Goal: Task Accomplishment & Management: Manage account settings

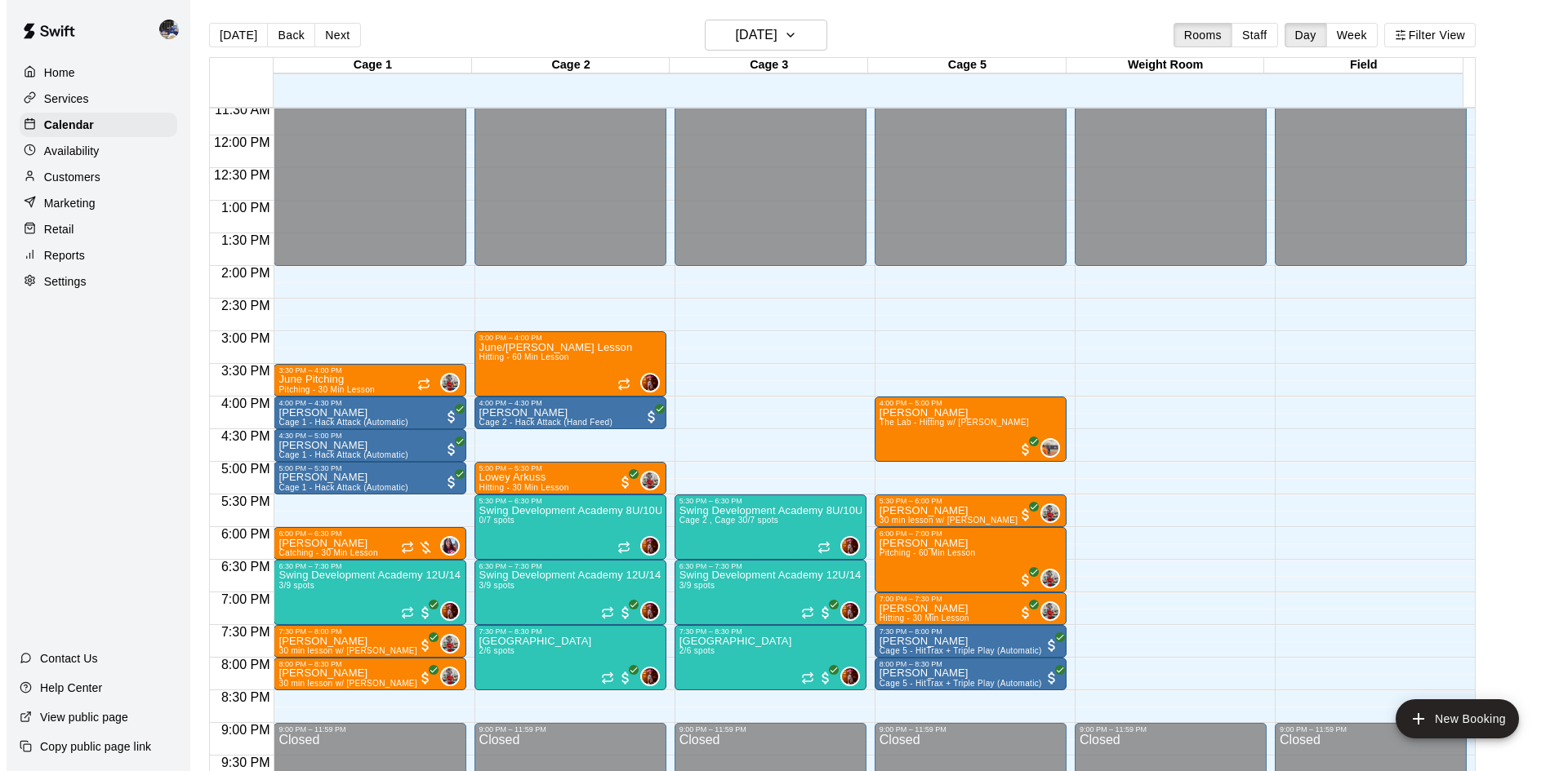
scroll to position [757, 0]
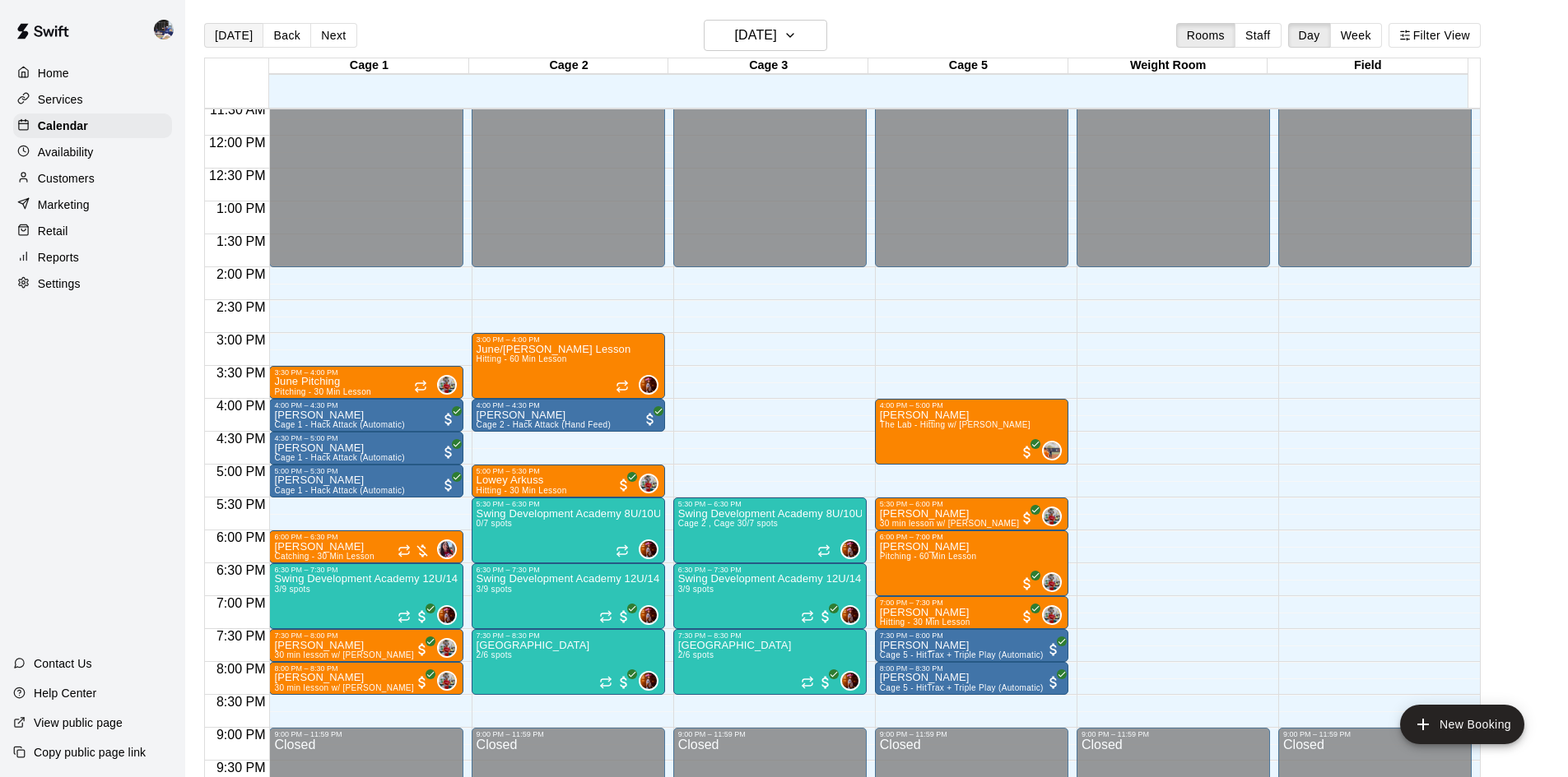
click at [239, 35] on button "[DATE]" at bounding box center [234, 35] width 60 height 25
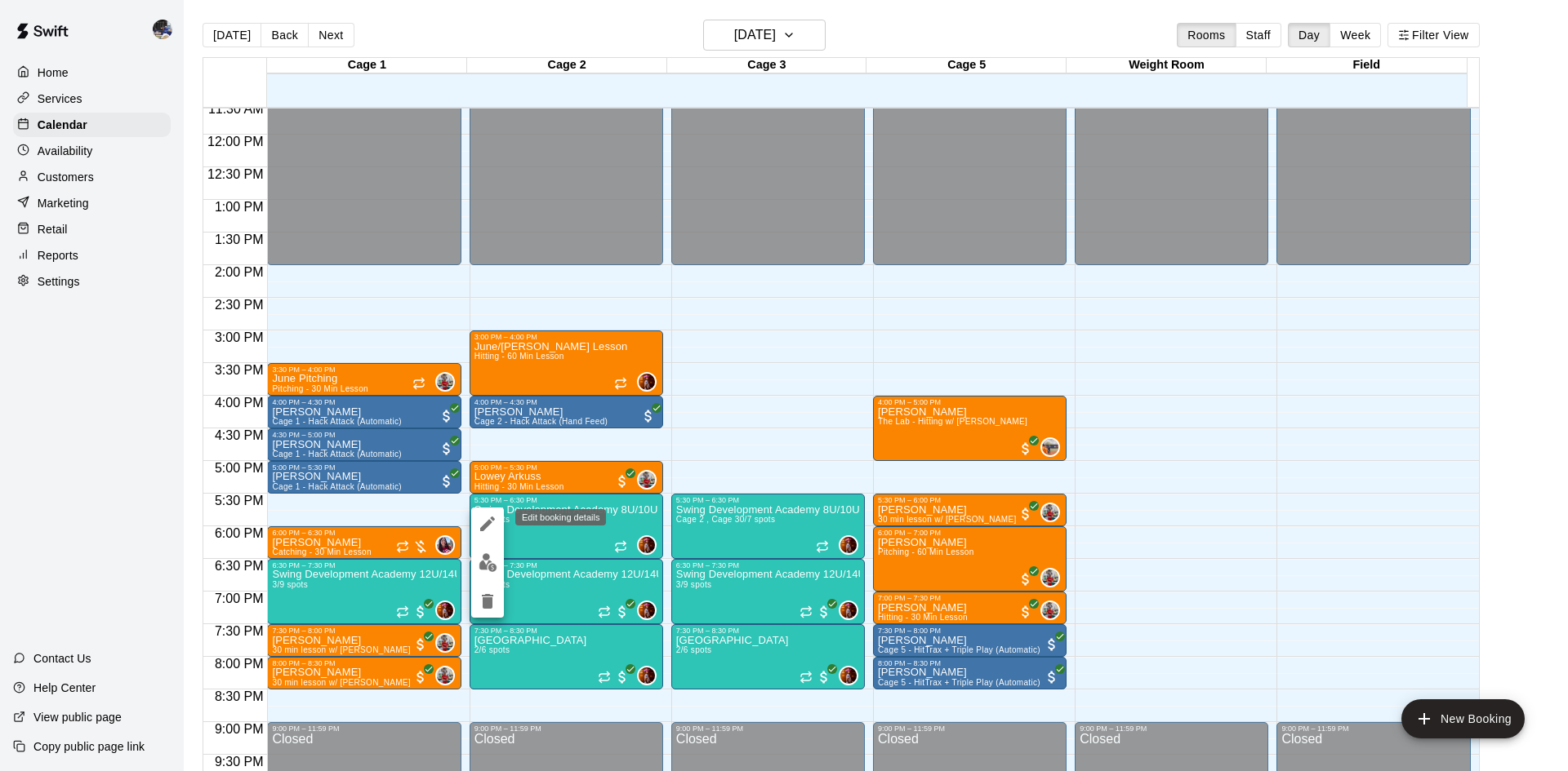
click at [485, 521] on icon "edit" at bounding box center [487, 524] width 20 height 20
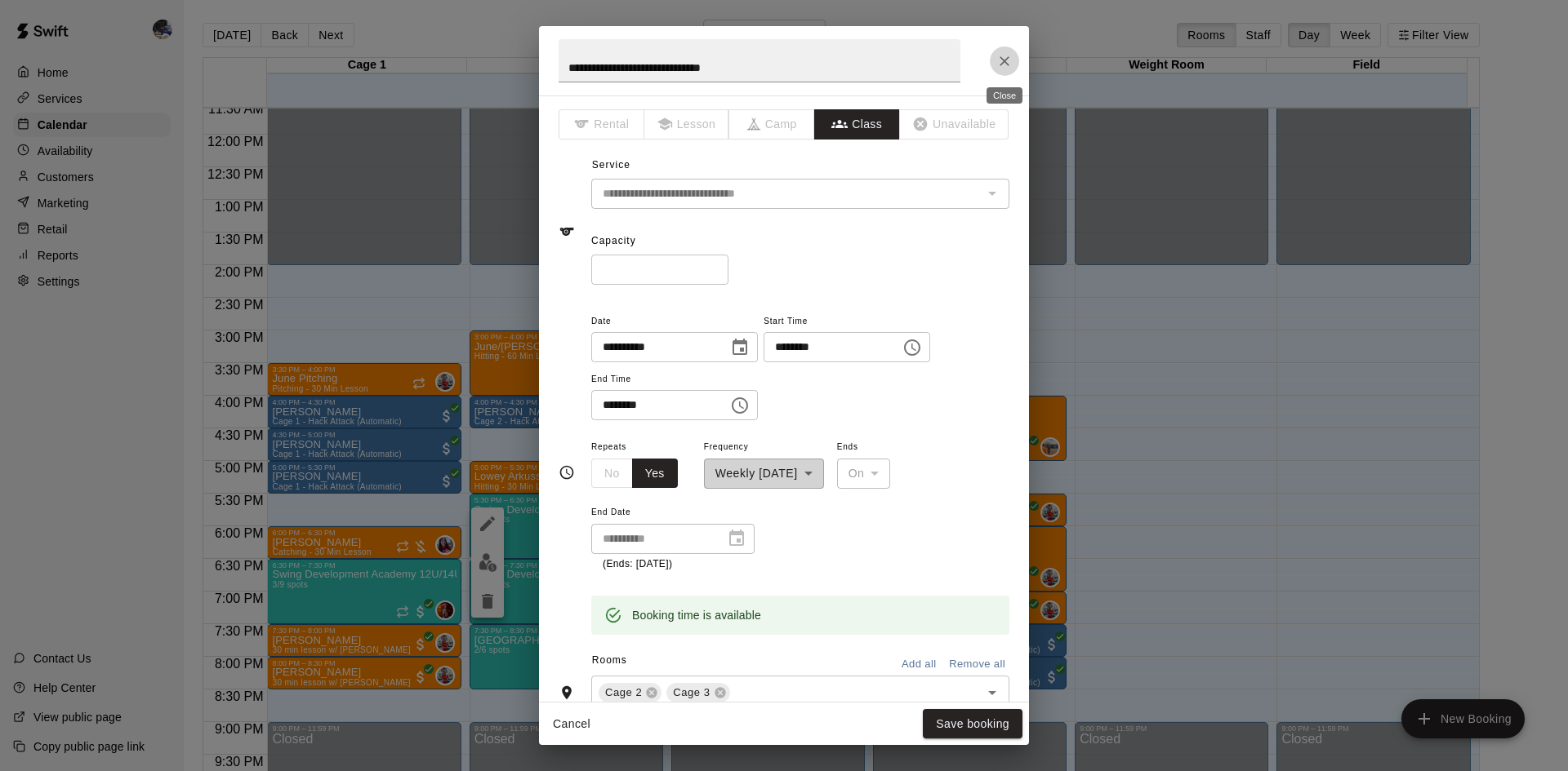
click at [1007, 68] on icon "Close" at bounding box center [1003, 60] width 16 height 16
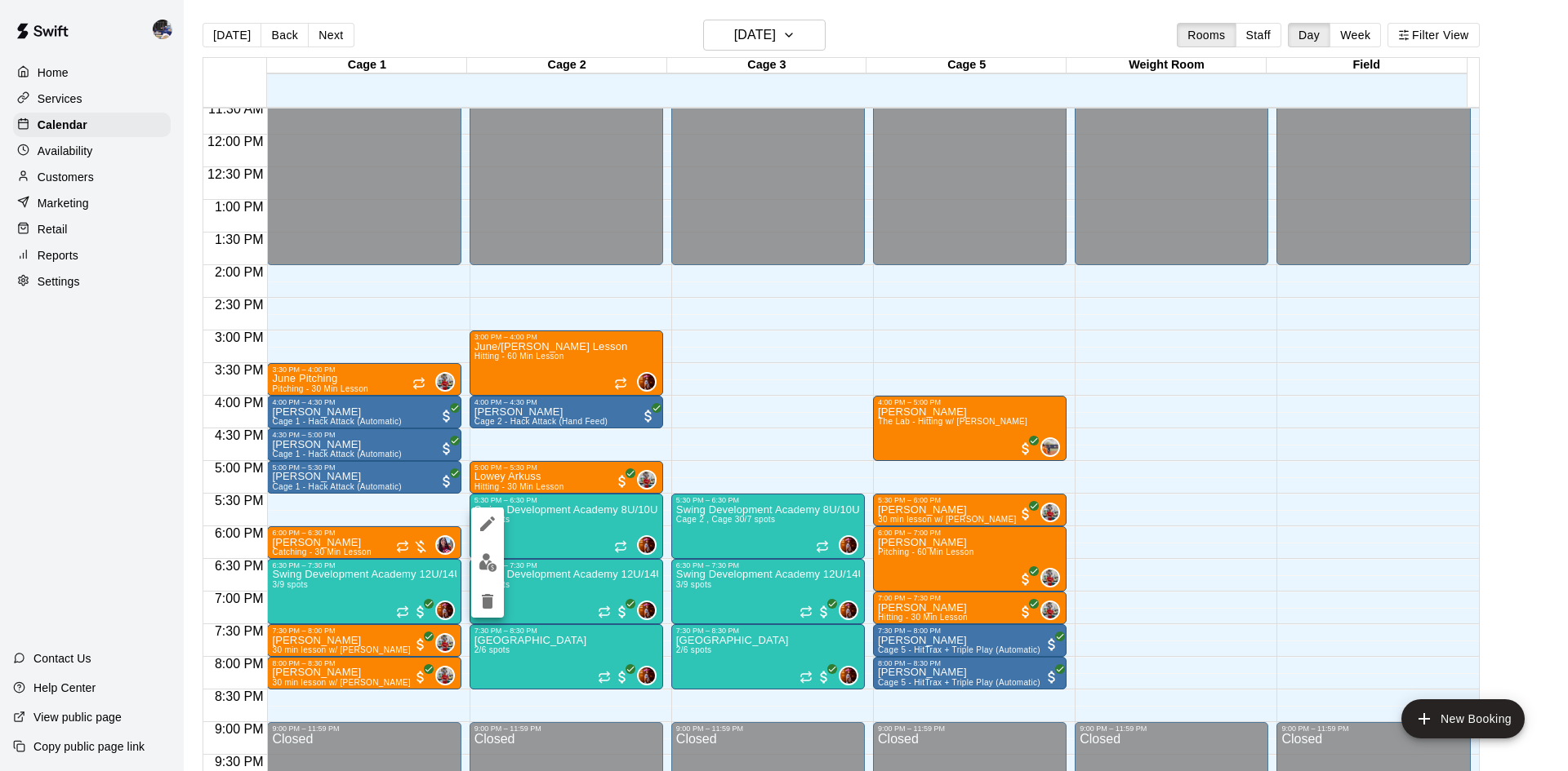
click at [492, 559] on img "edit" at bounding box center [488, 563] width 19 height 19
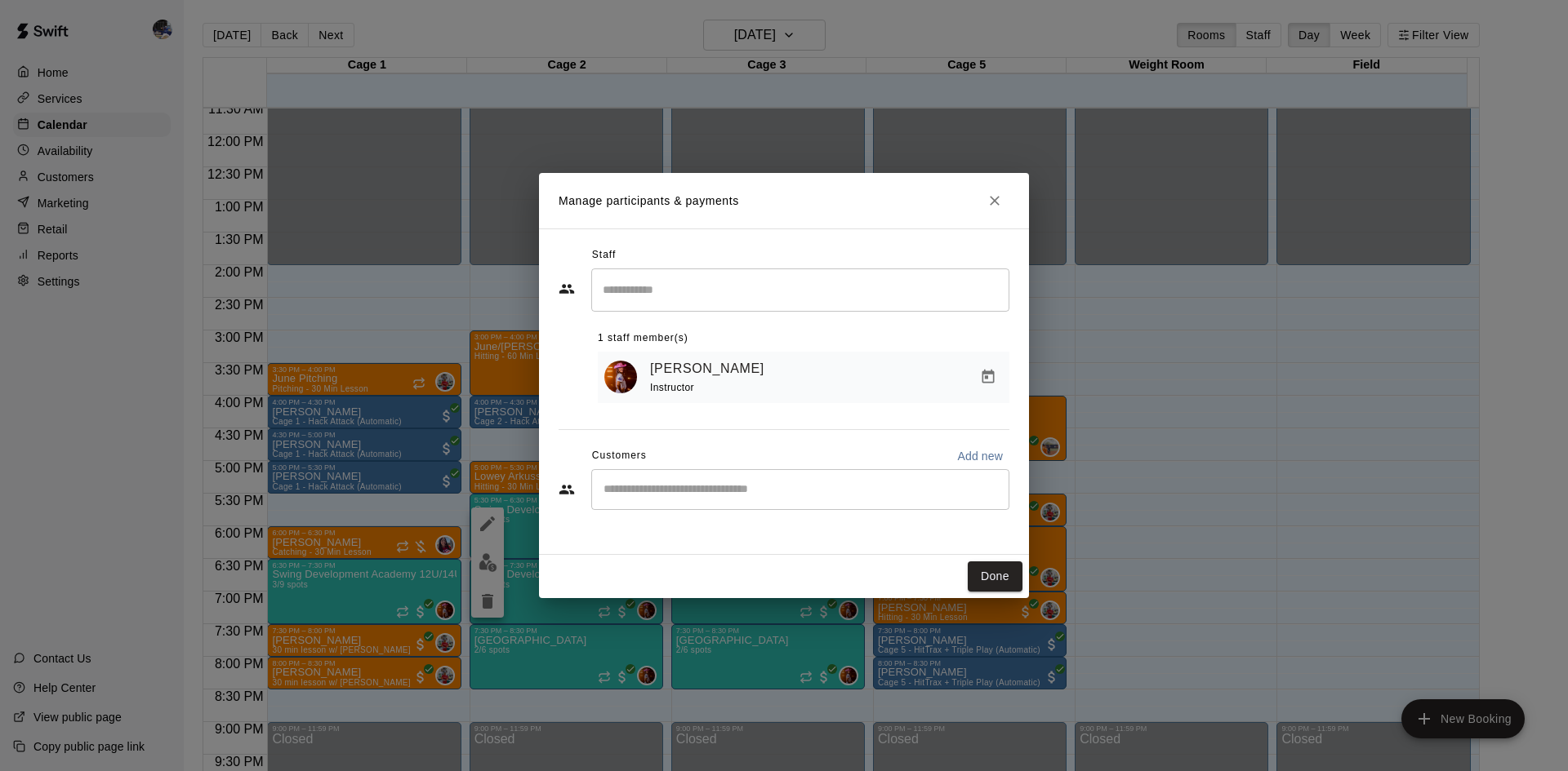
click at [667, 296] on input "Search staff" at bounding box center [800, 290] width 403 height 28
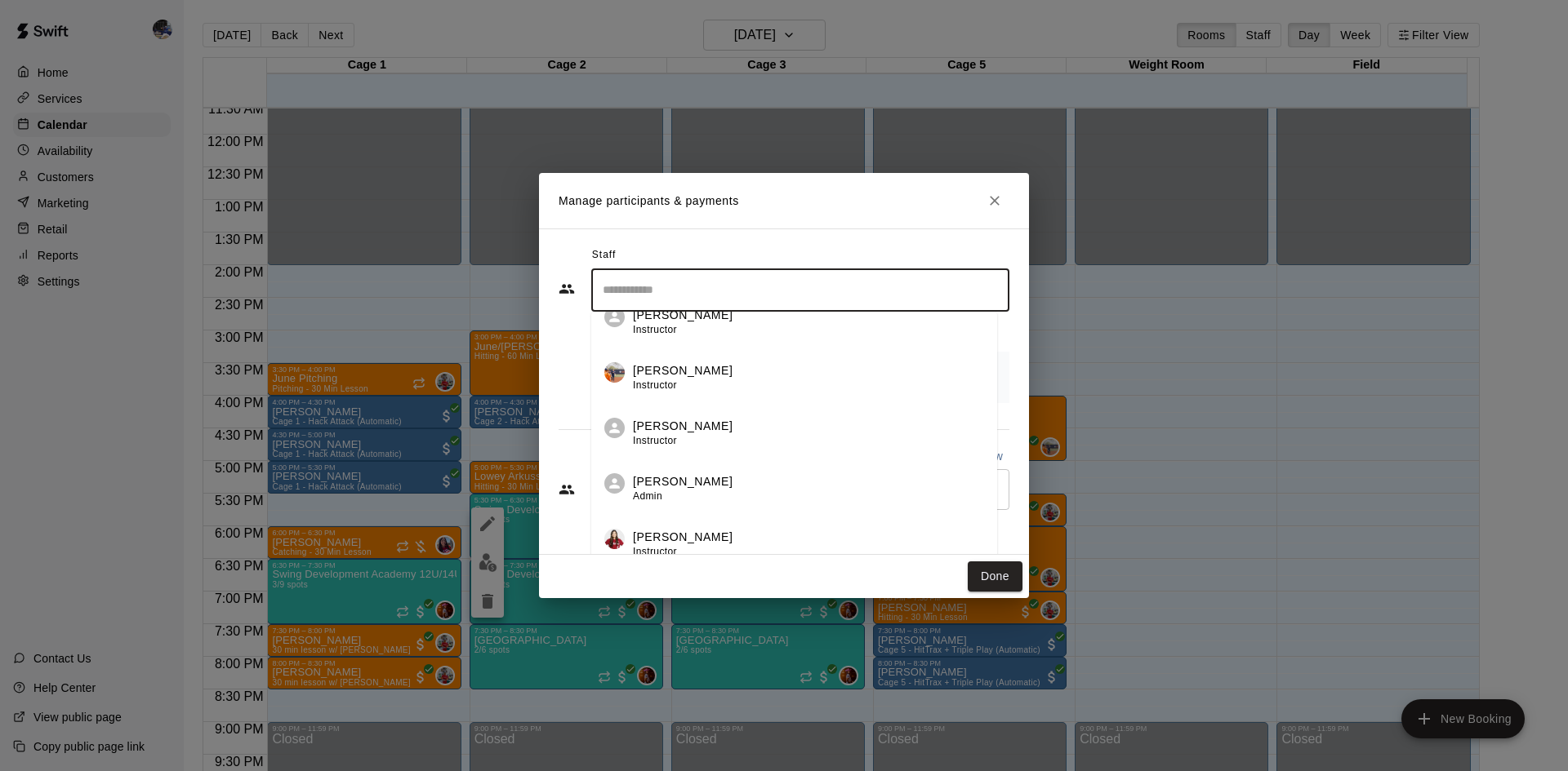
scroll to position [188, 0]
click at [701, 378] on p "[PERSON_NAME]" at bounding box center [683, 373] width 100 height 17
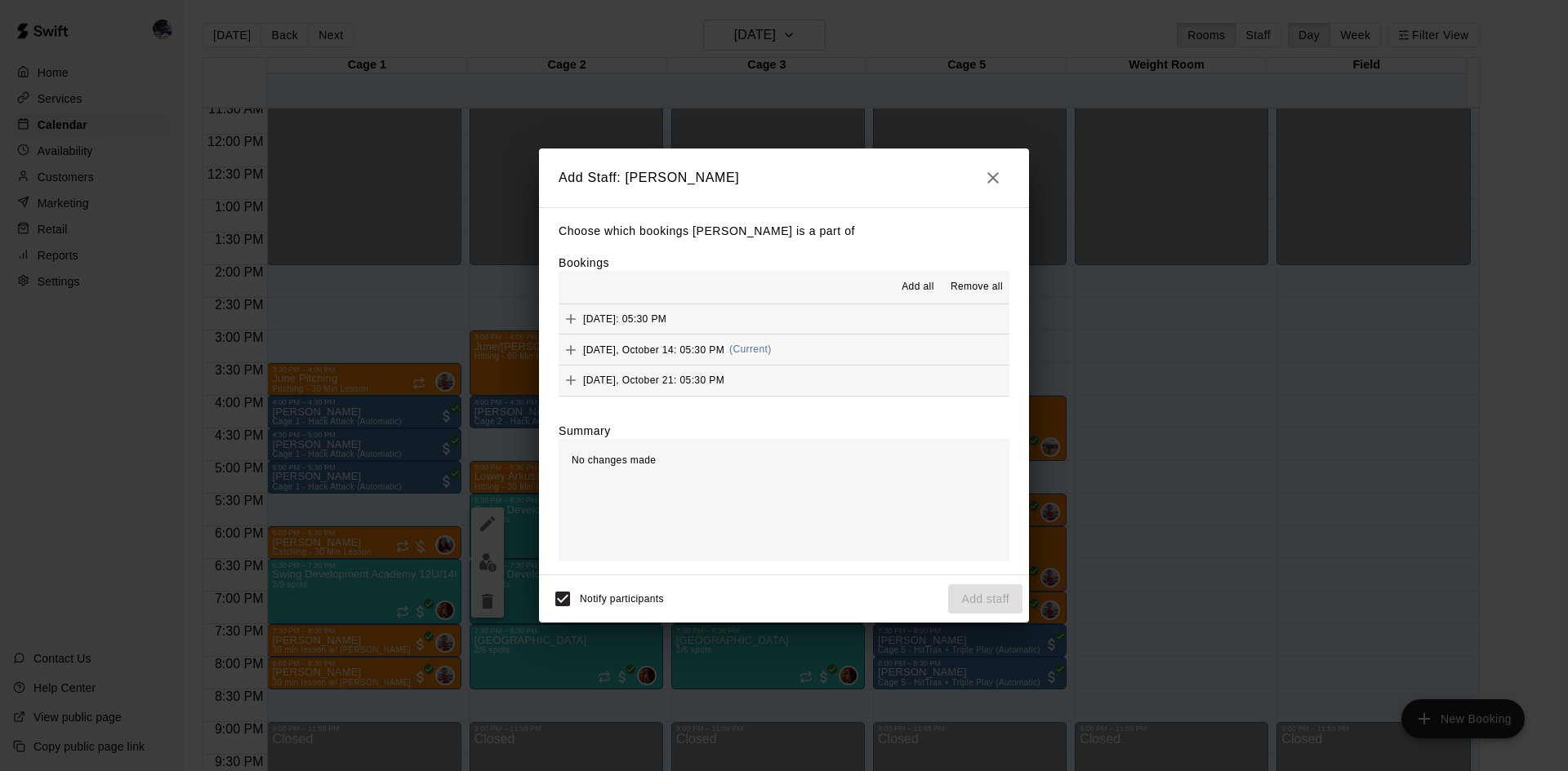
click at [761, 350] on span "(Current)" at bounding box center [750, 349] width 42 height 11
click at [742, 383] on button "[DATE], October 21: 05:30 PM" at bounding box center [784, 380] width 451 height 30
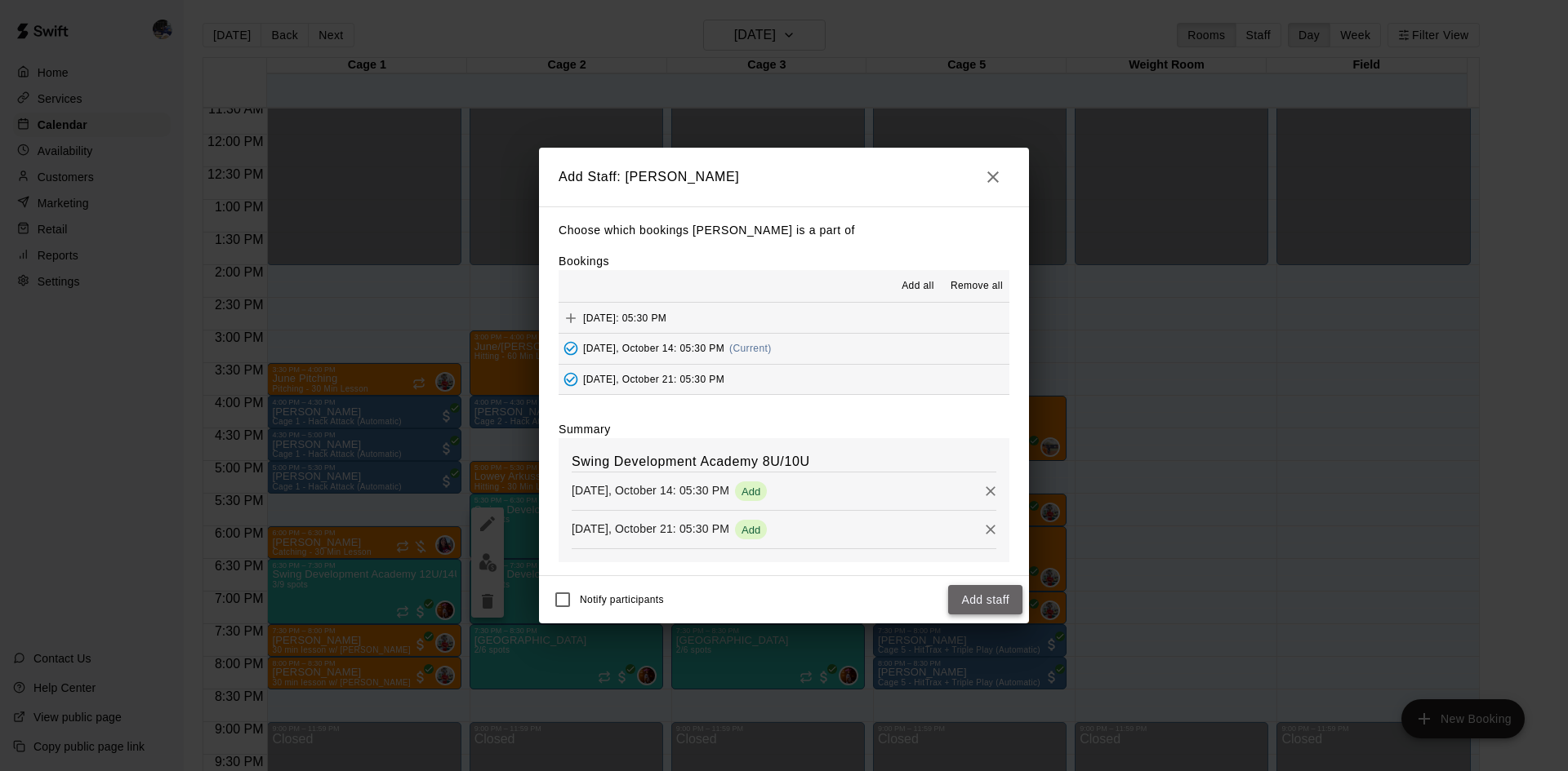
click at [990, 601] on button "Add staff" at bounding box center [985, 600] width 74 height 30
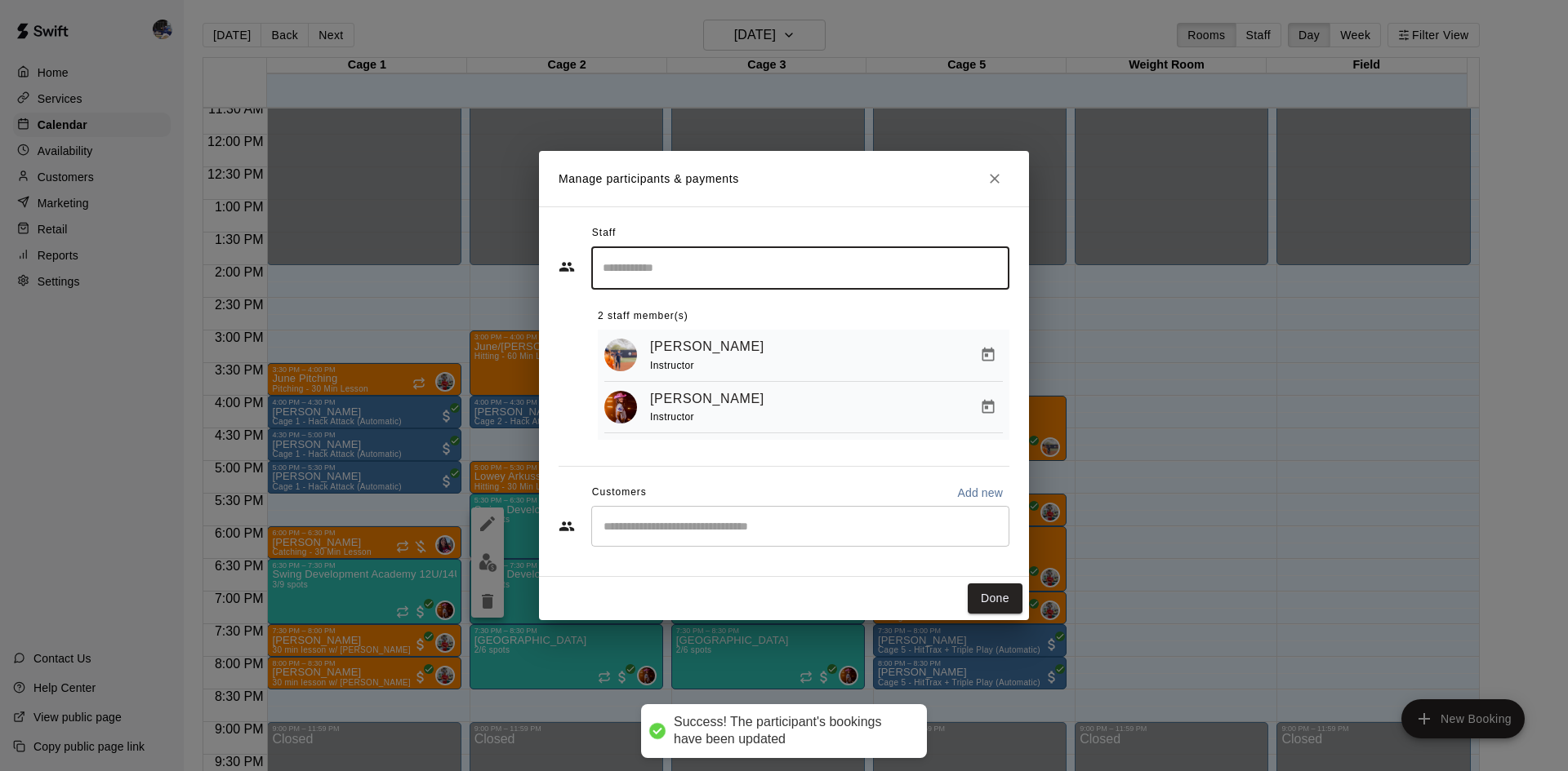
click at [997, 177] on icon "Close" at bounding box center [994, 178] width 16 height 16
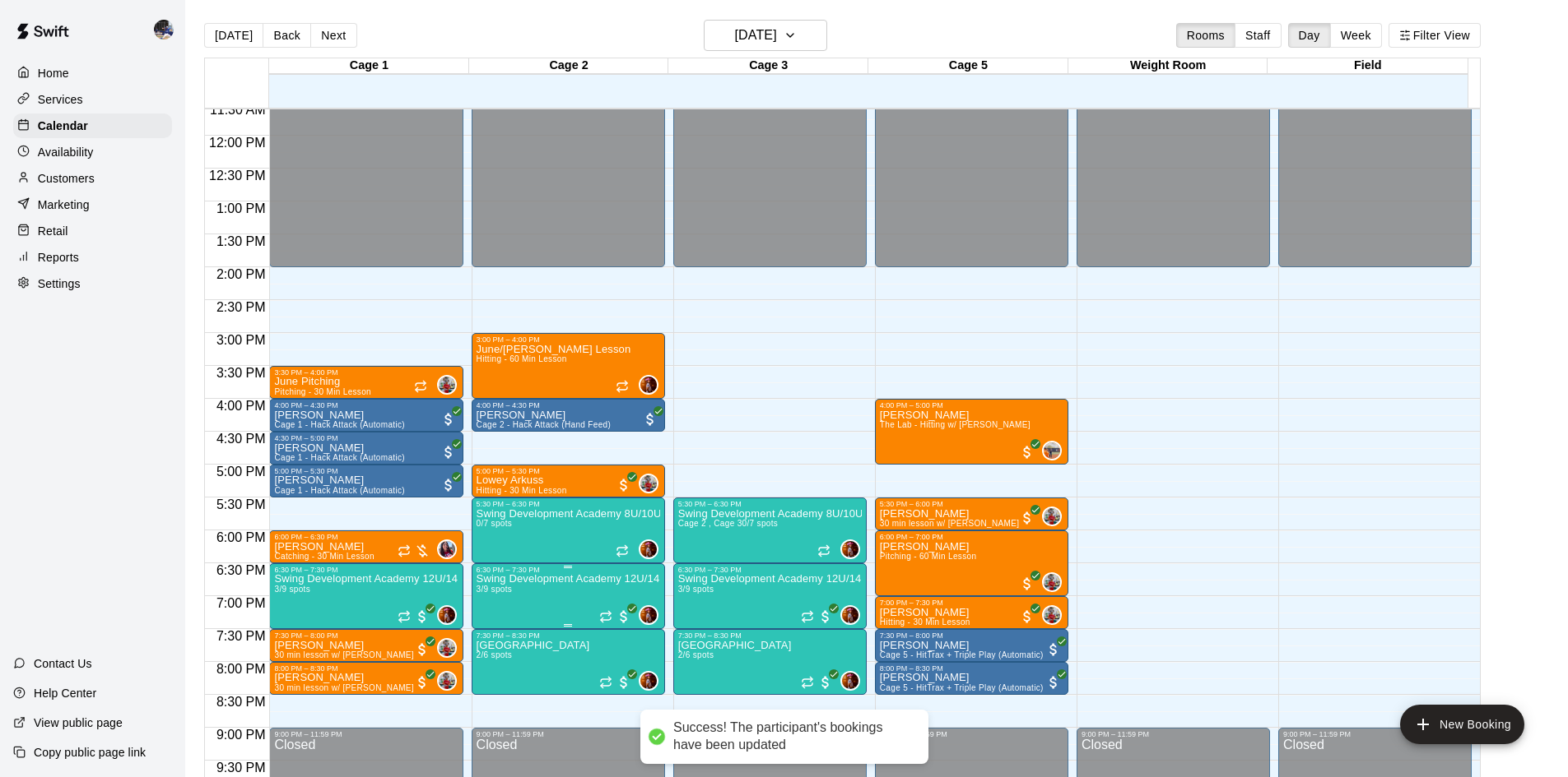
click at [543, 579] on p "Swing Development Academy 12U/14U" at bounding box center [568, 579] width 184 height 0
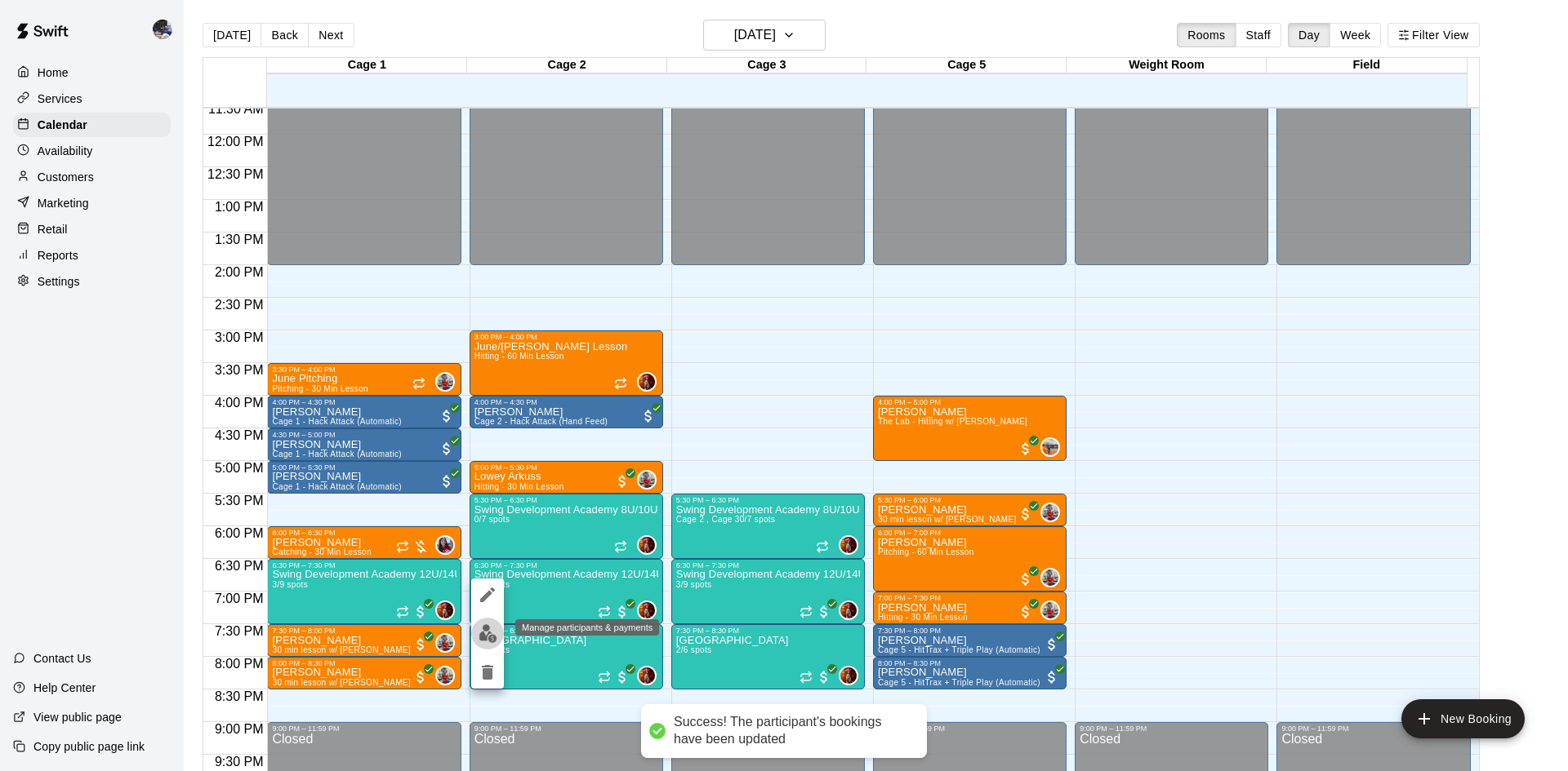
click at [485, 638] on img "edit" at bounding box center [488, 634] width 19 height 19
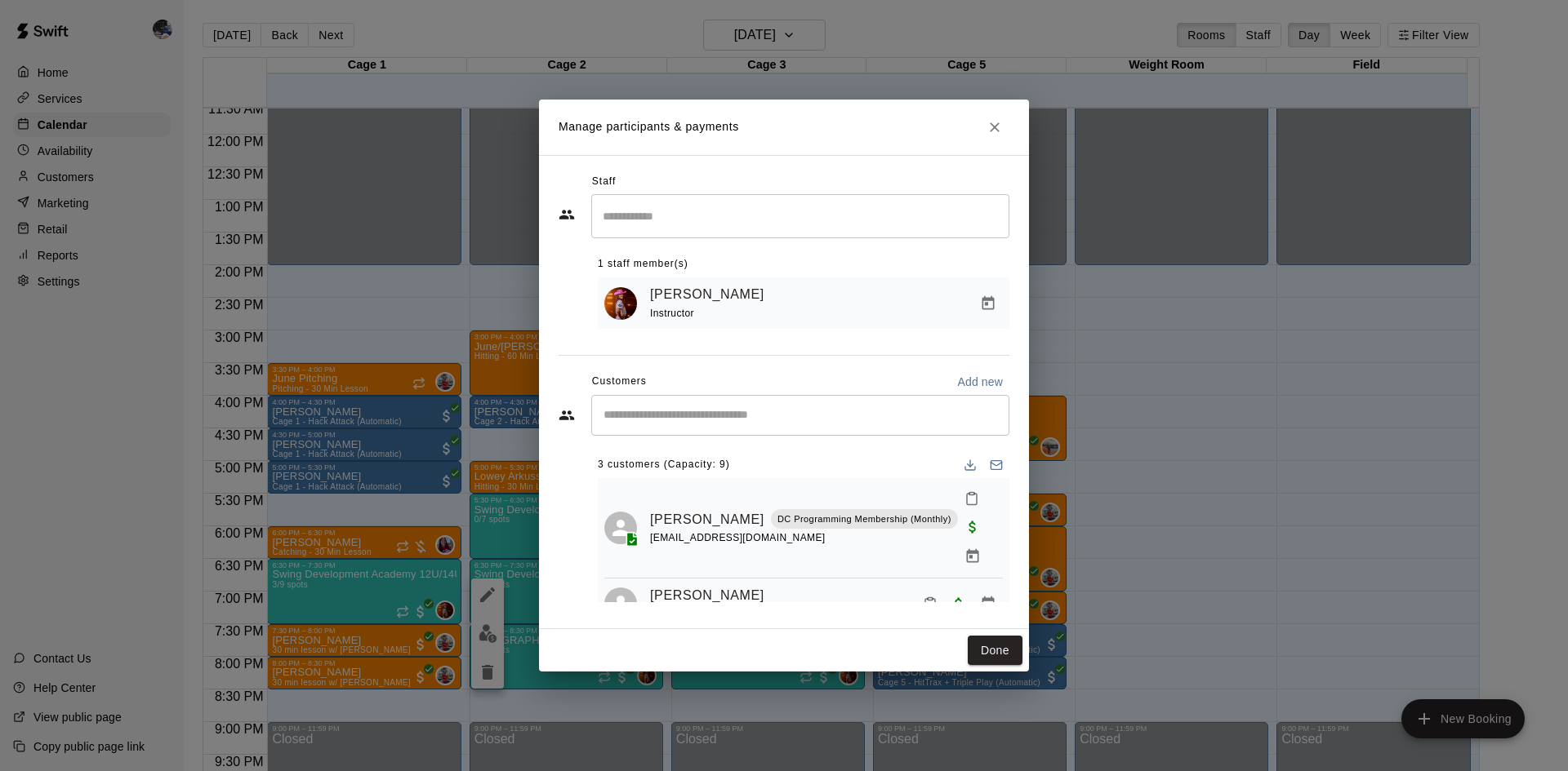
click at [721, 214] on input "Search staff" at bounding box center [800, 216] width 403 height 28
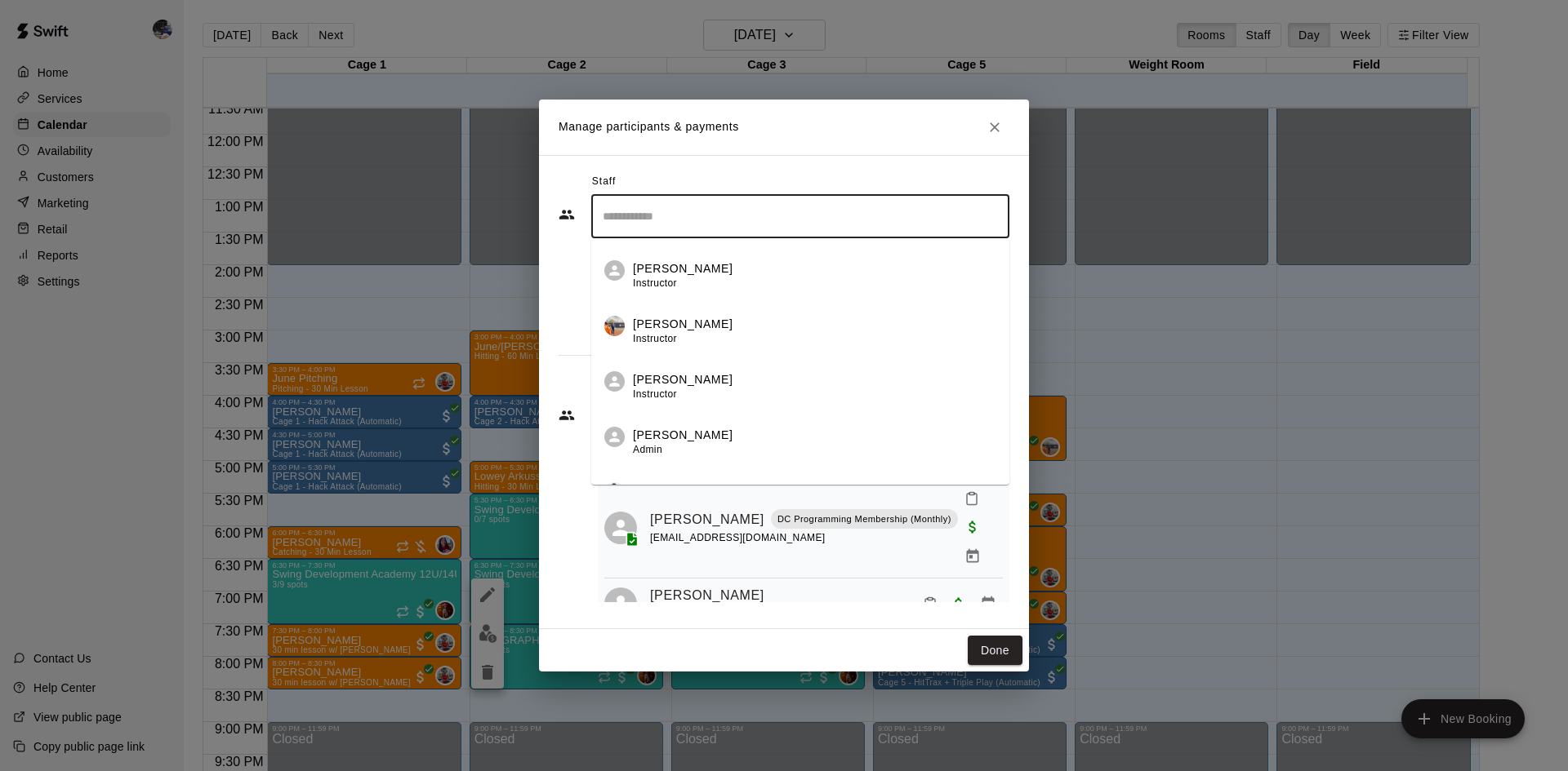
scroll to position [162, 0]
click at [710, 313] on li "[PERSON_NAME] Instructor" at bounding box center [800, 325] width 418 height 55
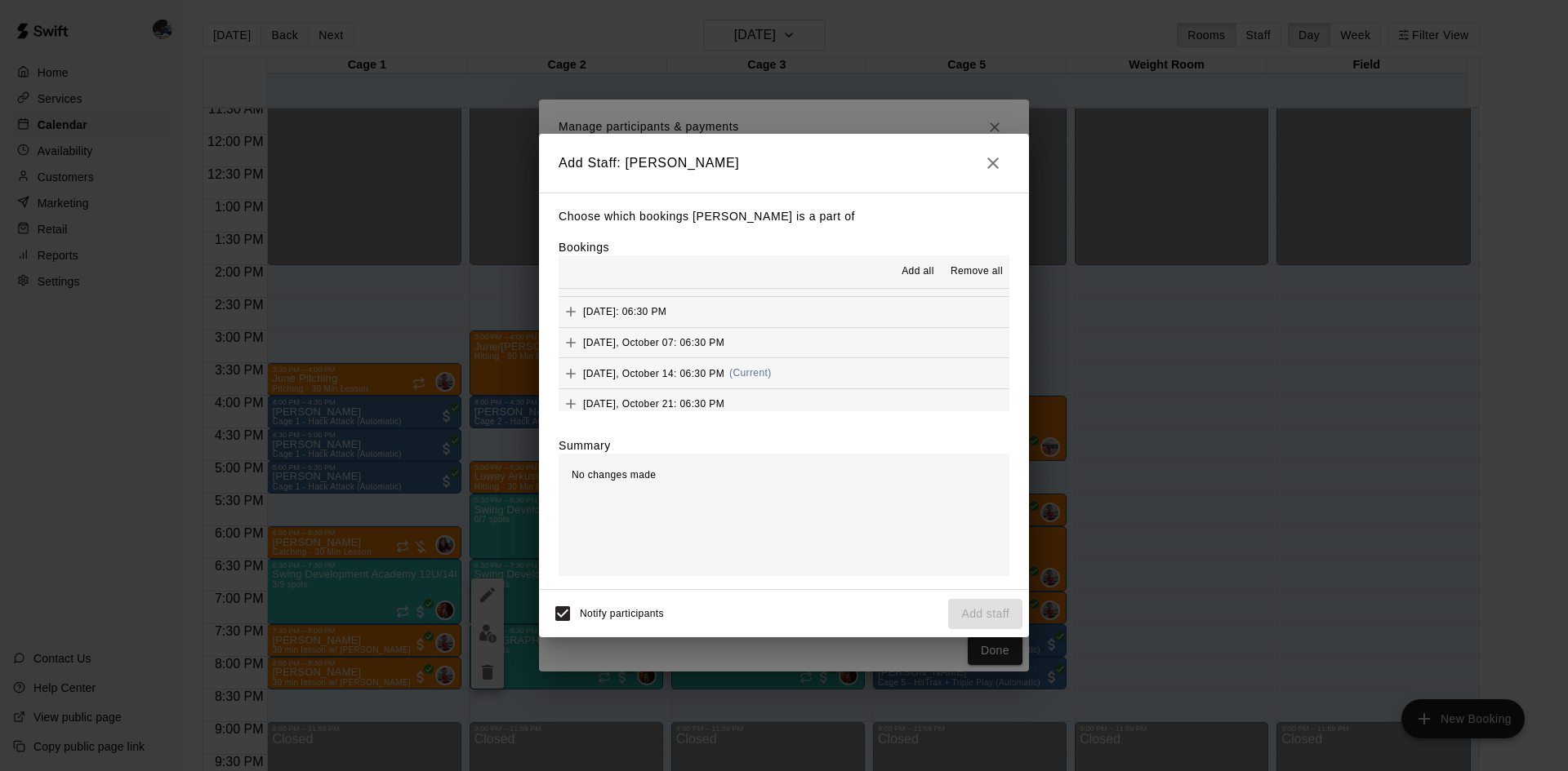
scroll to position [31, 0]
click at [755, 364] on span "(Current)" at bounding box center [750, 364] width 42 height 11
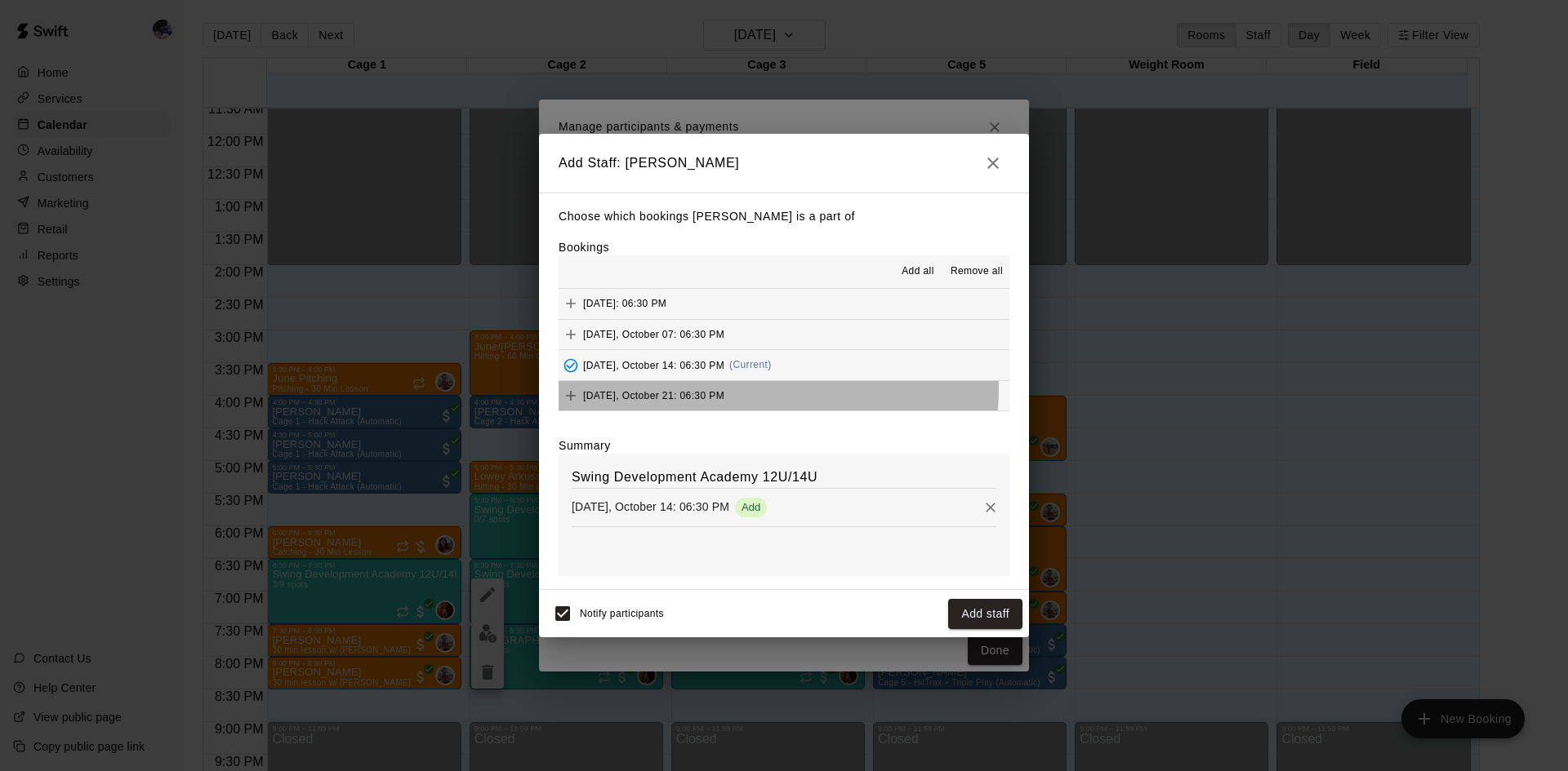
click at [743, 390] on button "[DATE], October 21: 06:30 PM" at bounding box center [784, 396] width 451 height 30
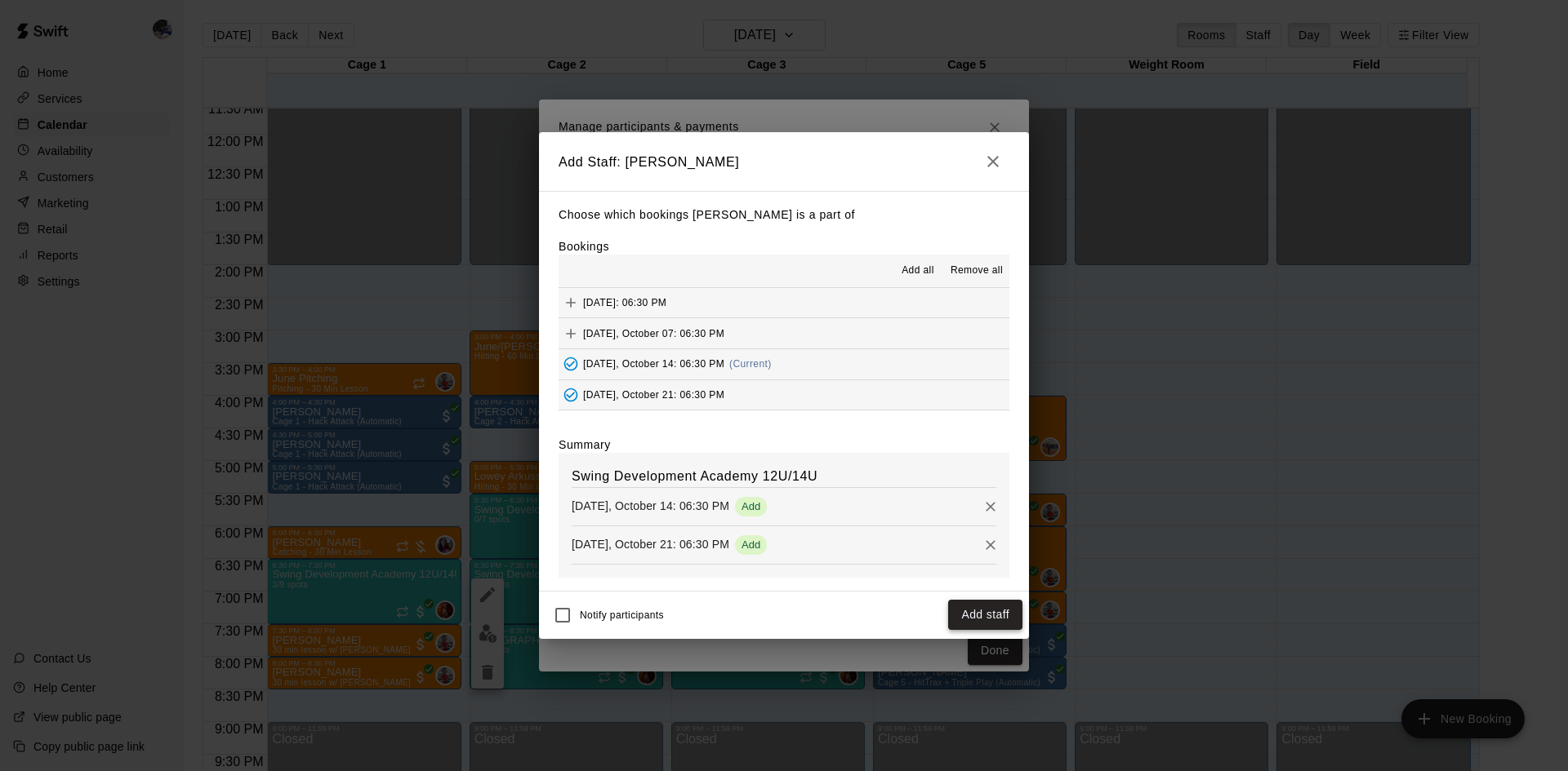
click at [986, 620] on button "Add staff" at bounding box center [985, 615] width 74 height 30
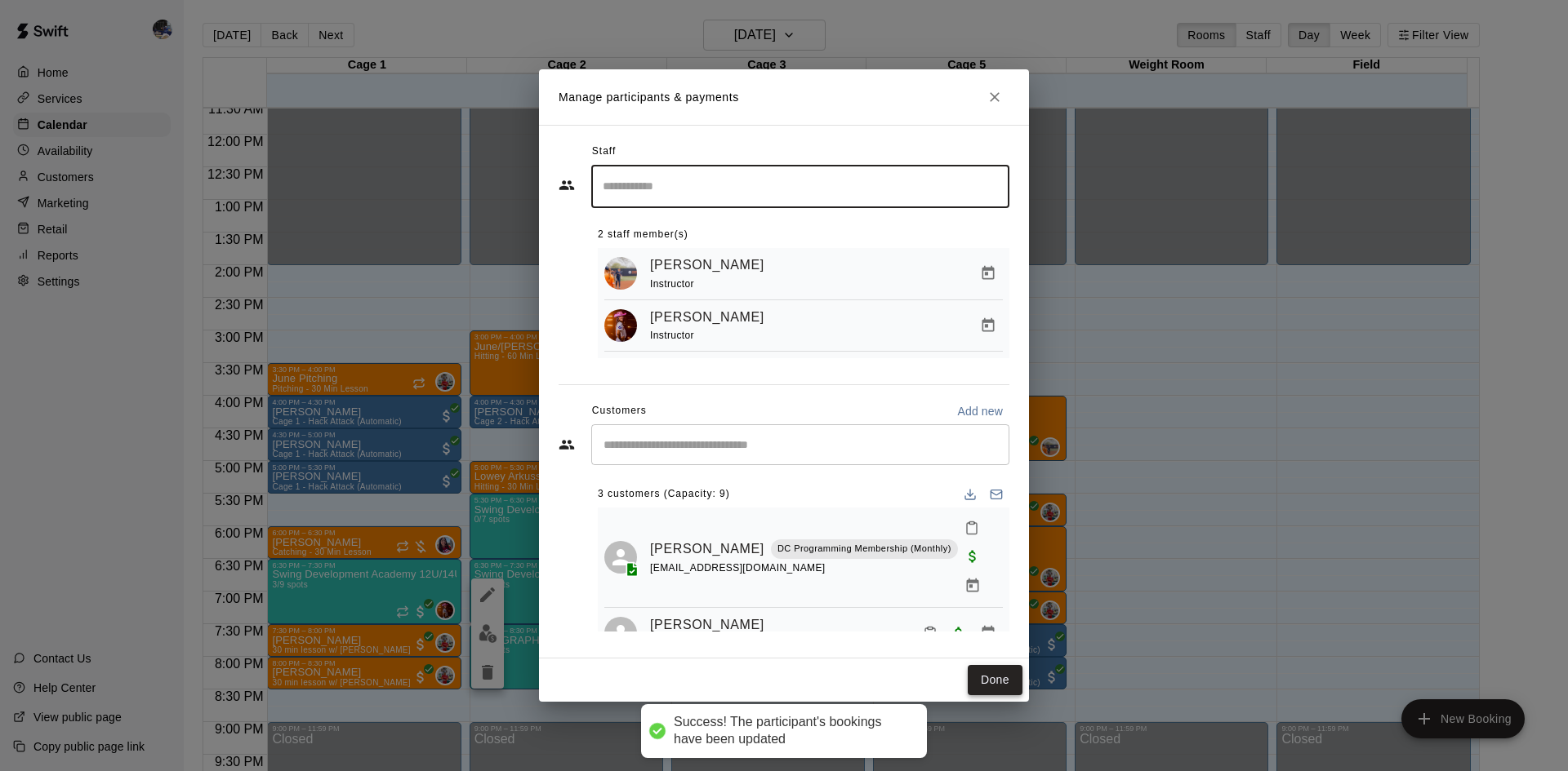
click at [985, 686] on button "Done" at bounding box center [995, 680] width 54 height 30
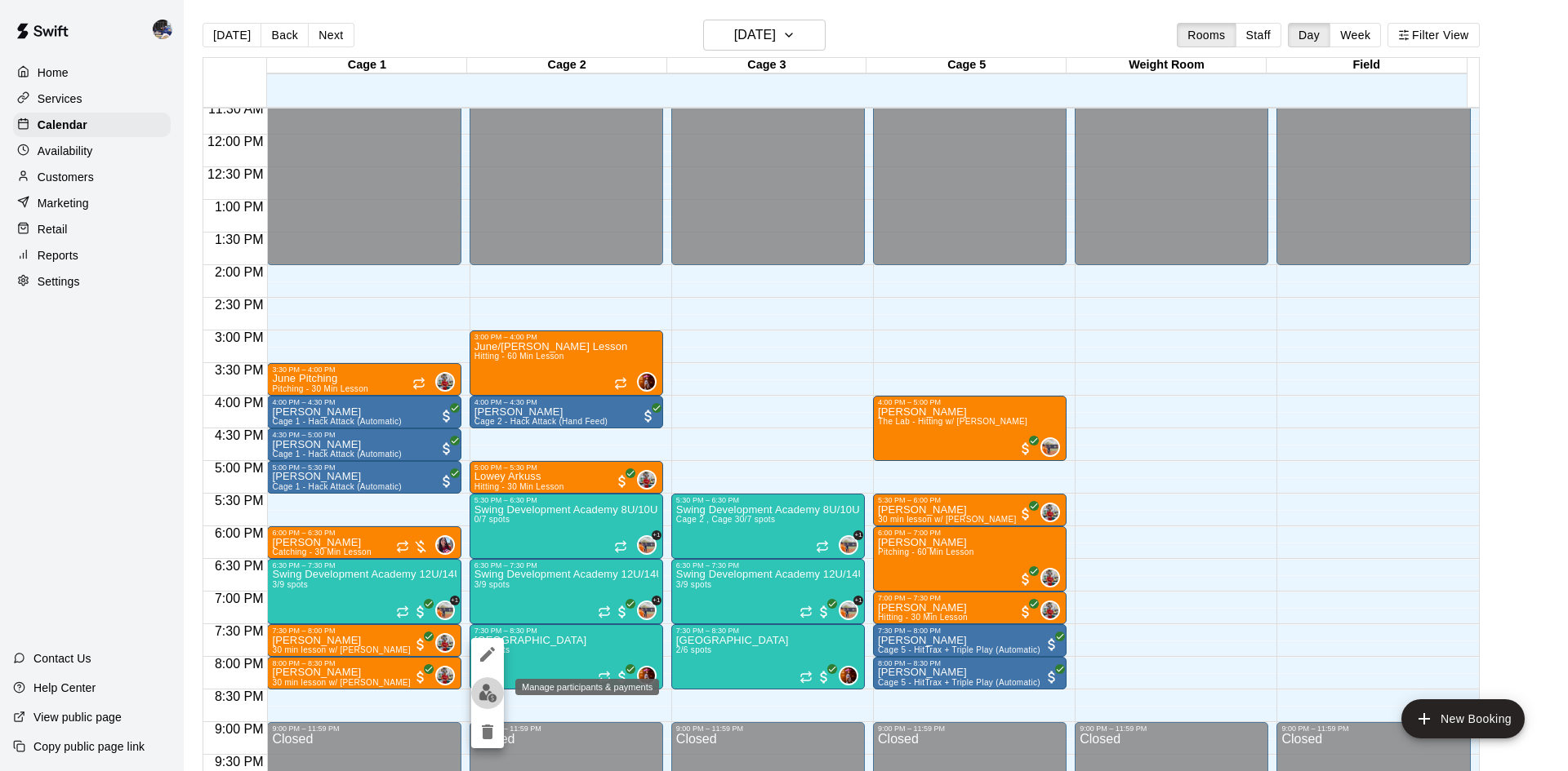
click at [487, 684] on img "edit" at bounding box center [488, 693] width 19 height 19
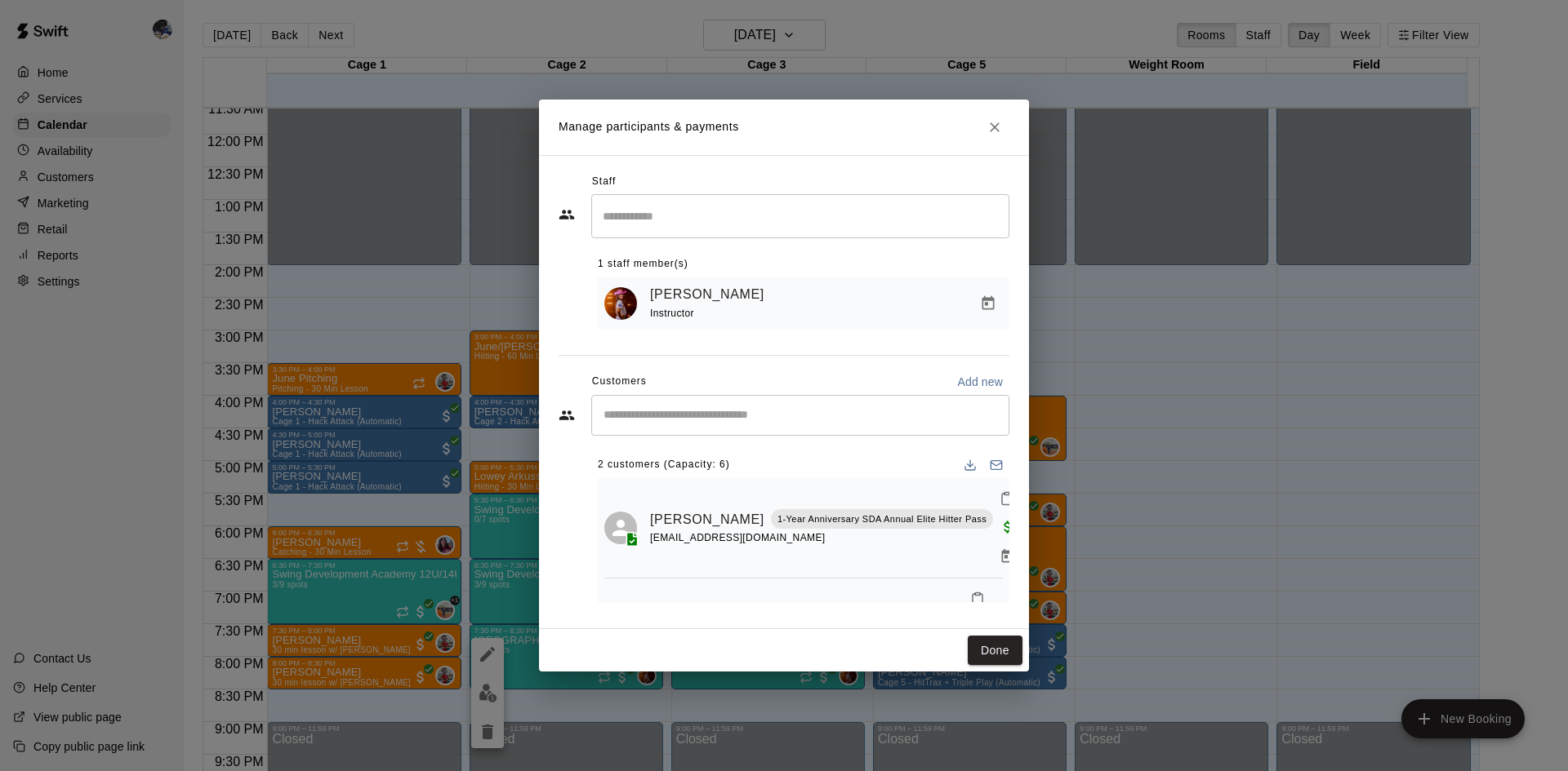
click at [713, 232] on div "​" at bounding box center [800, 216] width 418 height 43
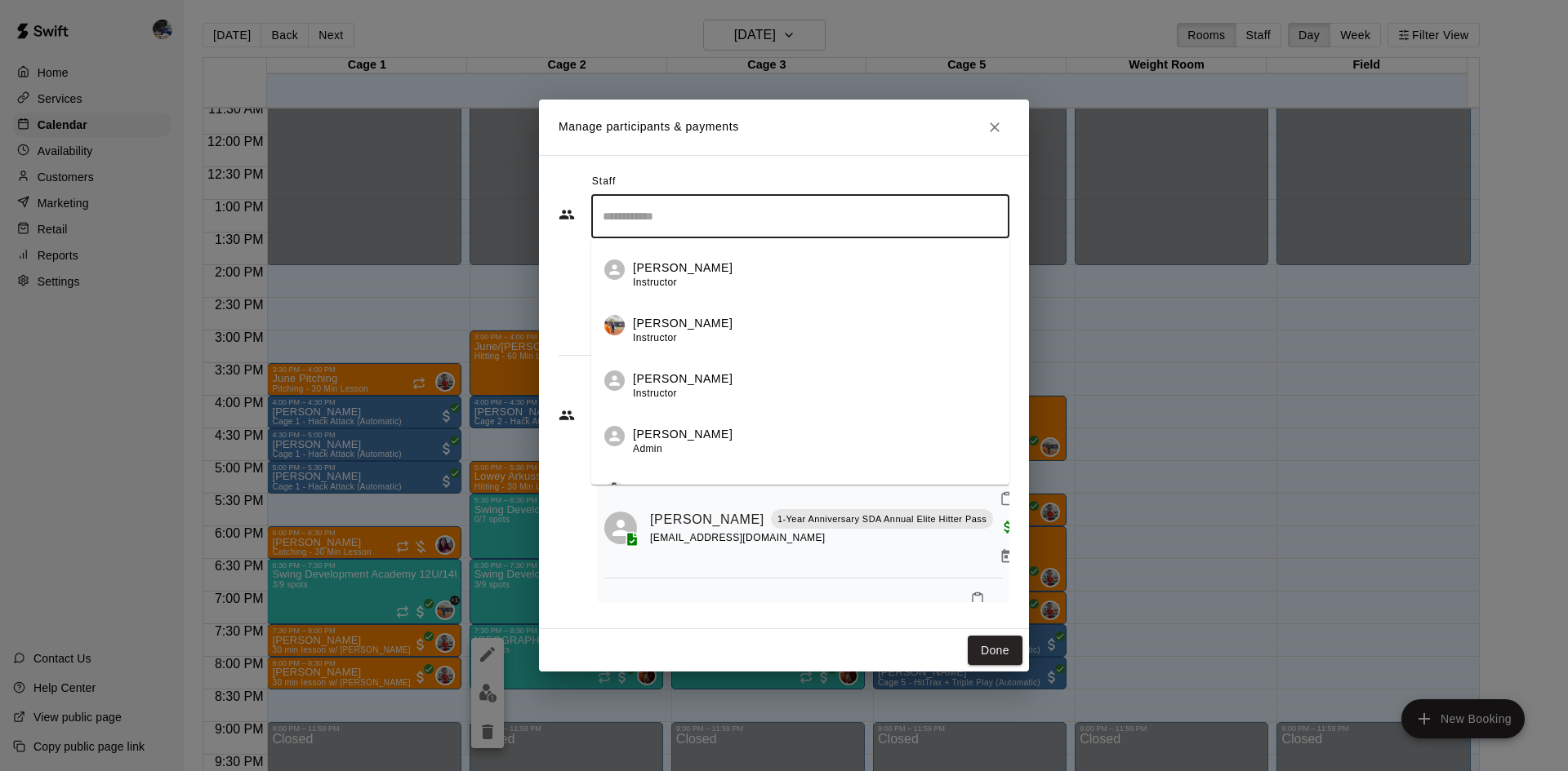
click at [714, 331] on div "[PERSON_NAME] Instructor [PERSON_NAME] Instructor [PERSON_NAME] Instructor [PER…" at bounding box center [800, 362] width 418 height 246
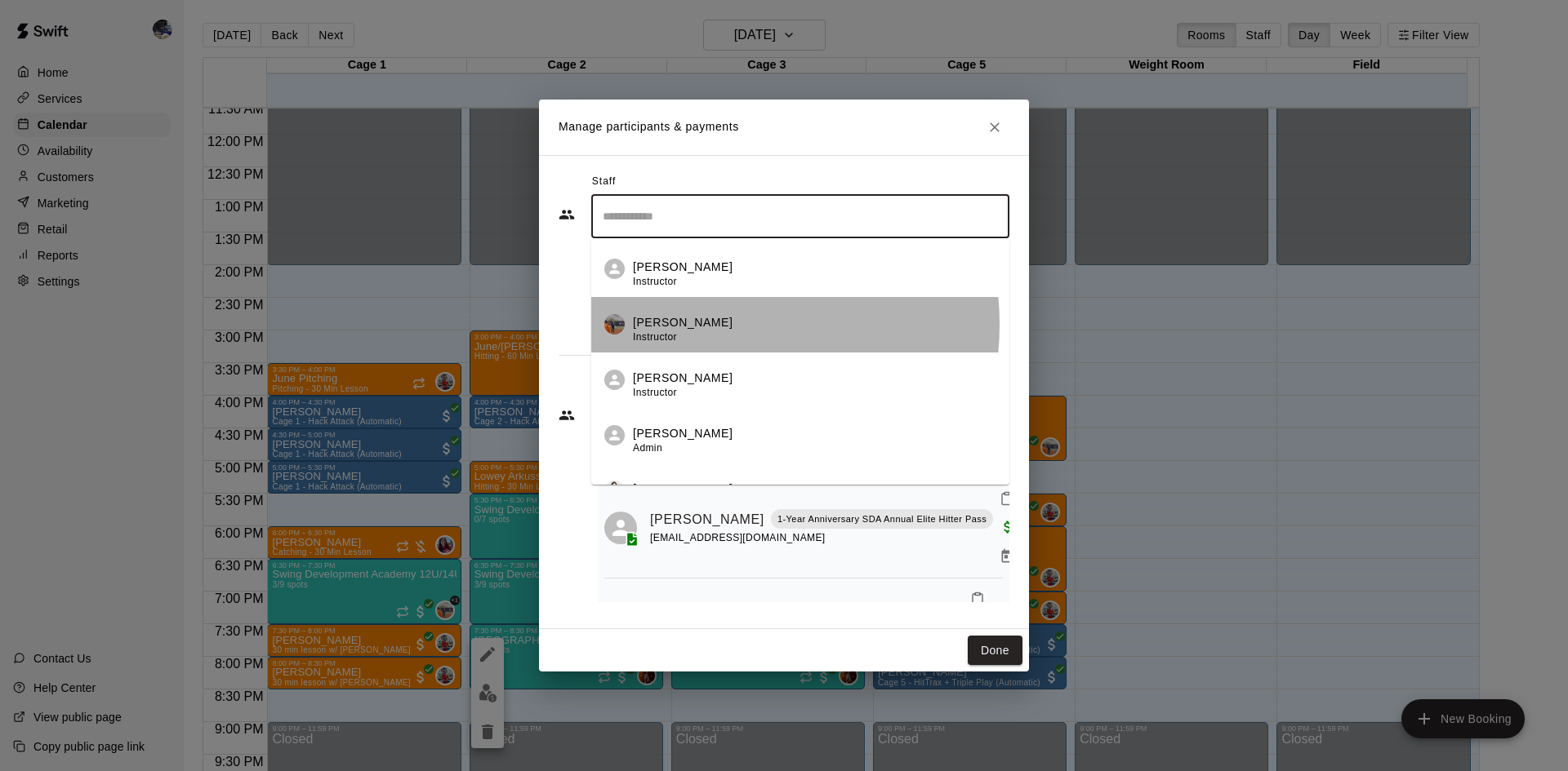
click at [692, 323] on p "[PERSON_NAME]" at bounding box center [683, 323] width 100 height 17
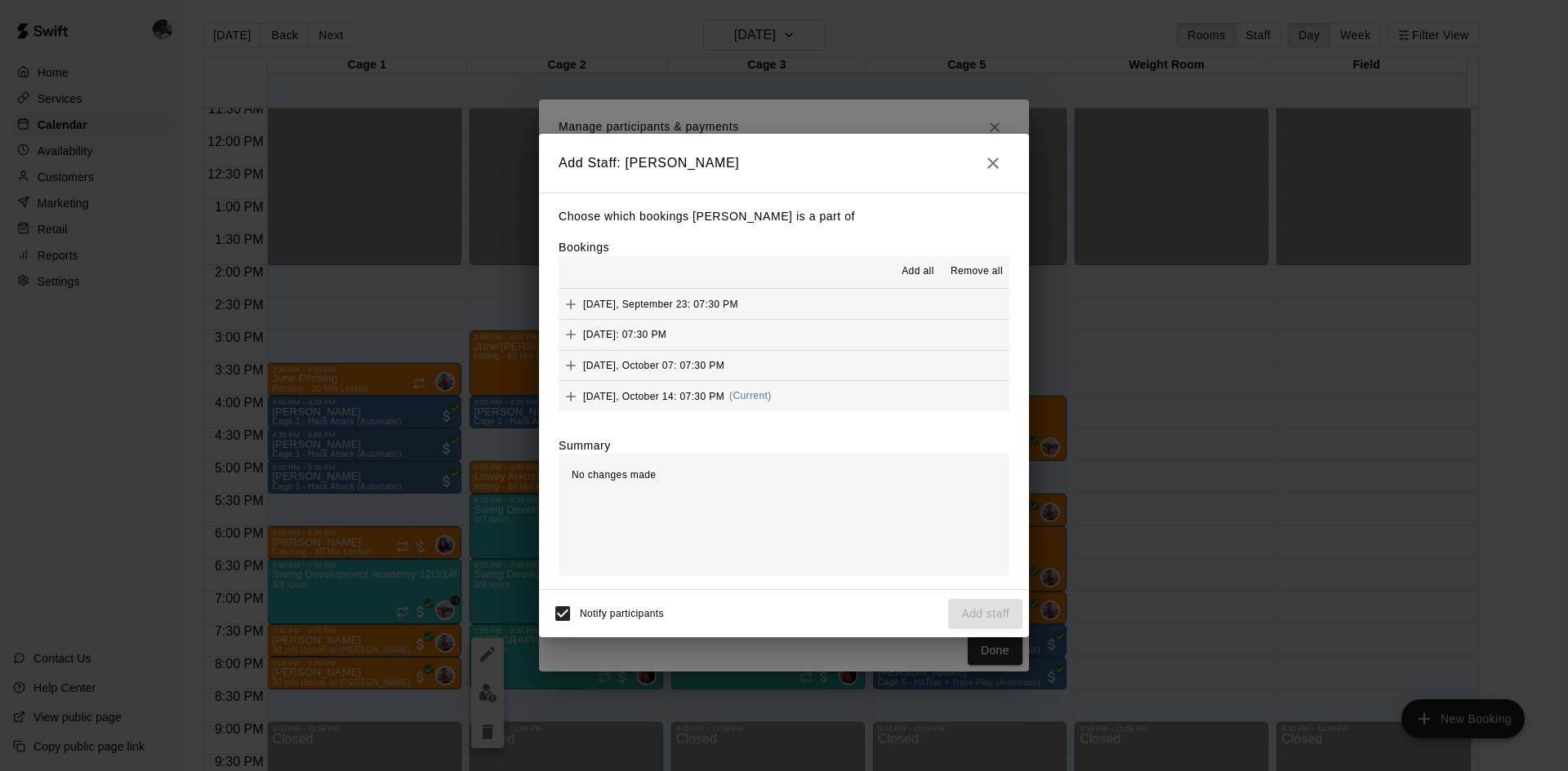
click at [763, 390] on div "[DATE], October 14: 07:30 PM (Current)" at bounding box center [664, 396] width 213 height 24
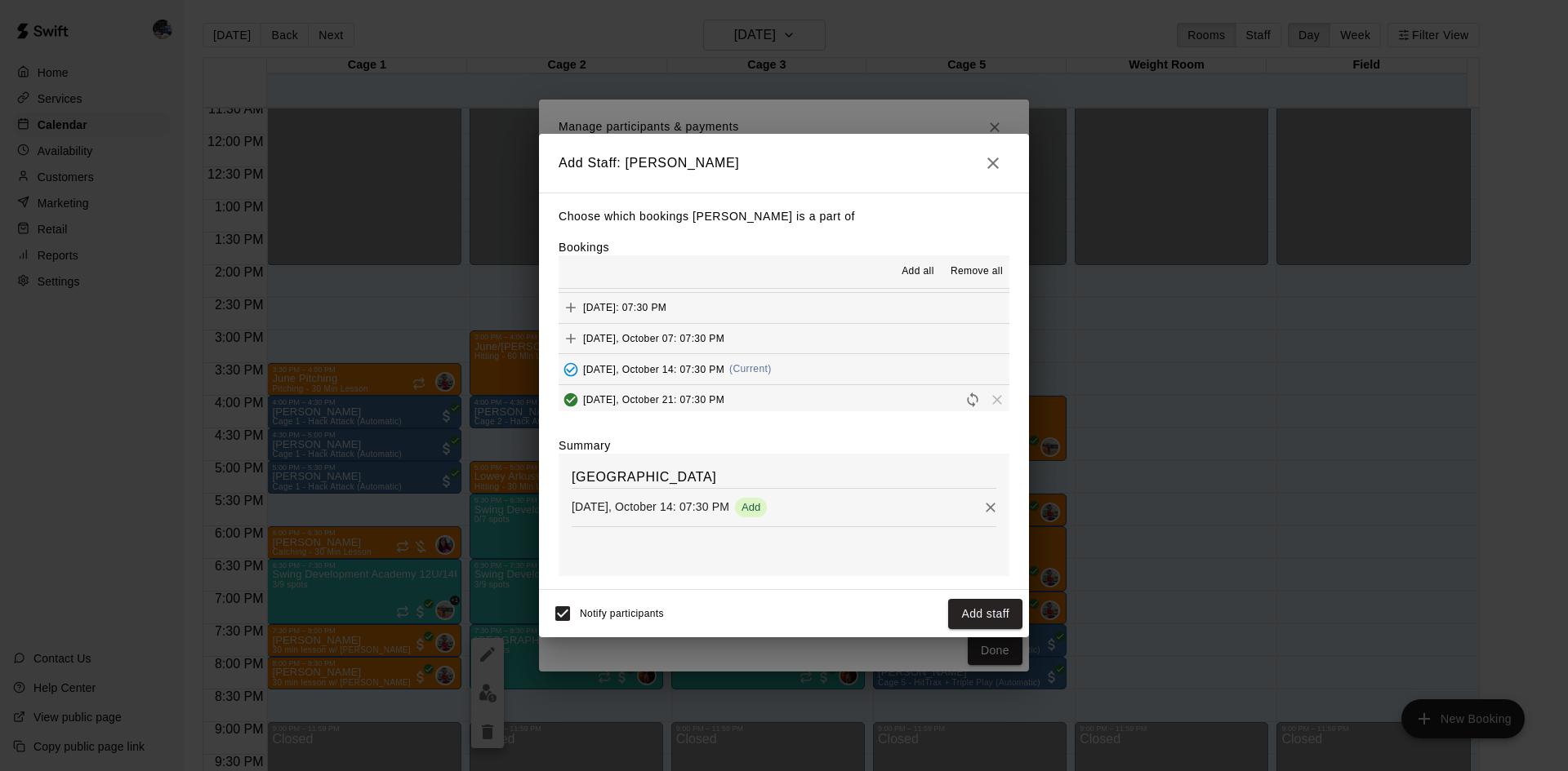
scroll to position [31, 0]
click at [736, 361] on span "(Current)" at bounding box center [750, 364] width 42 height 11
click at [712, 397] on span "[DATE], October 21: 07:30 PM" at bounding box center [654, 395] width 141 height 11
click at [997, 619] on button "Add staff" at bounding box center [985, 614] width 74 height 30
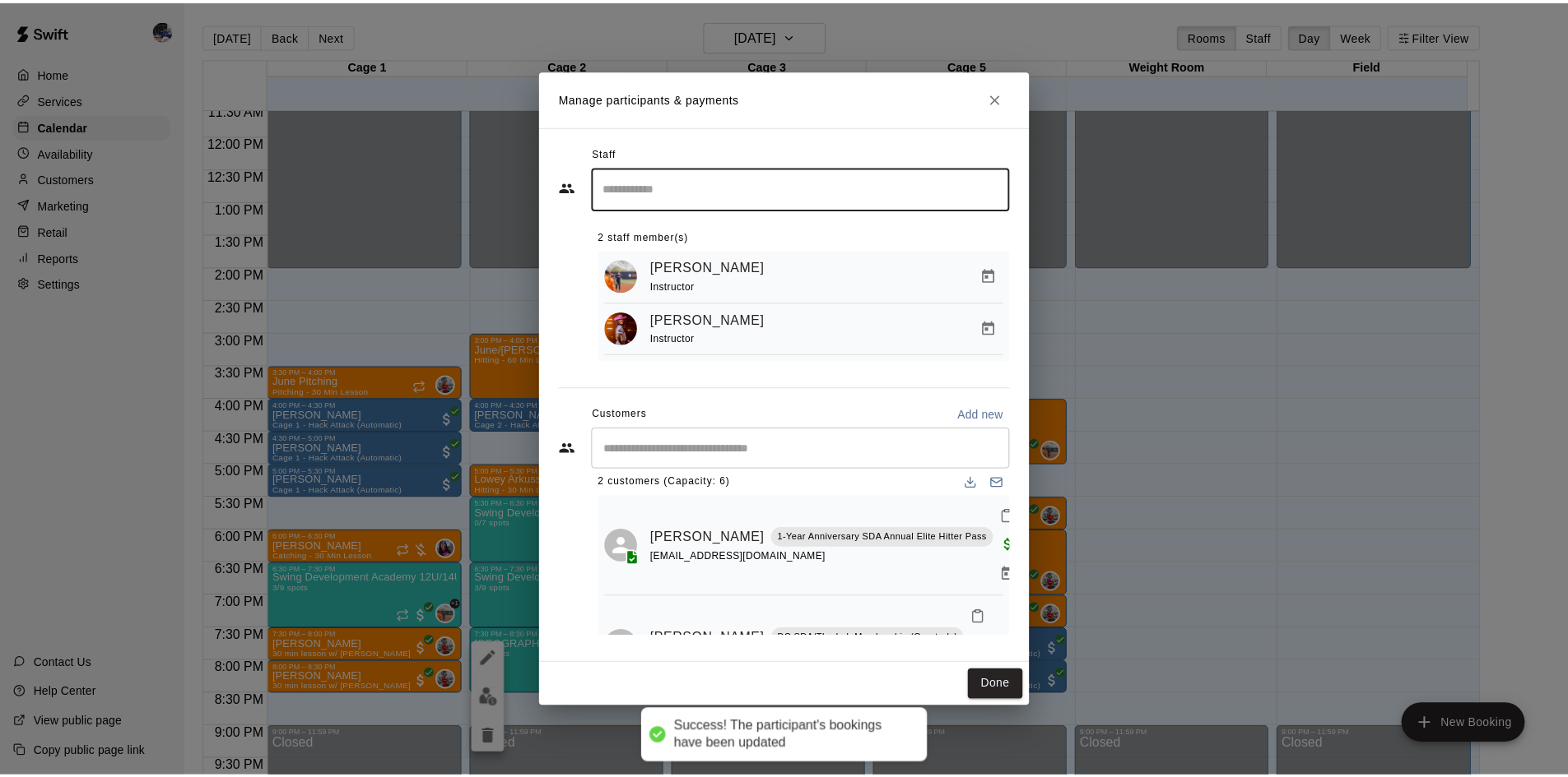
scroll to position [33, 0]
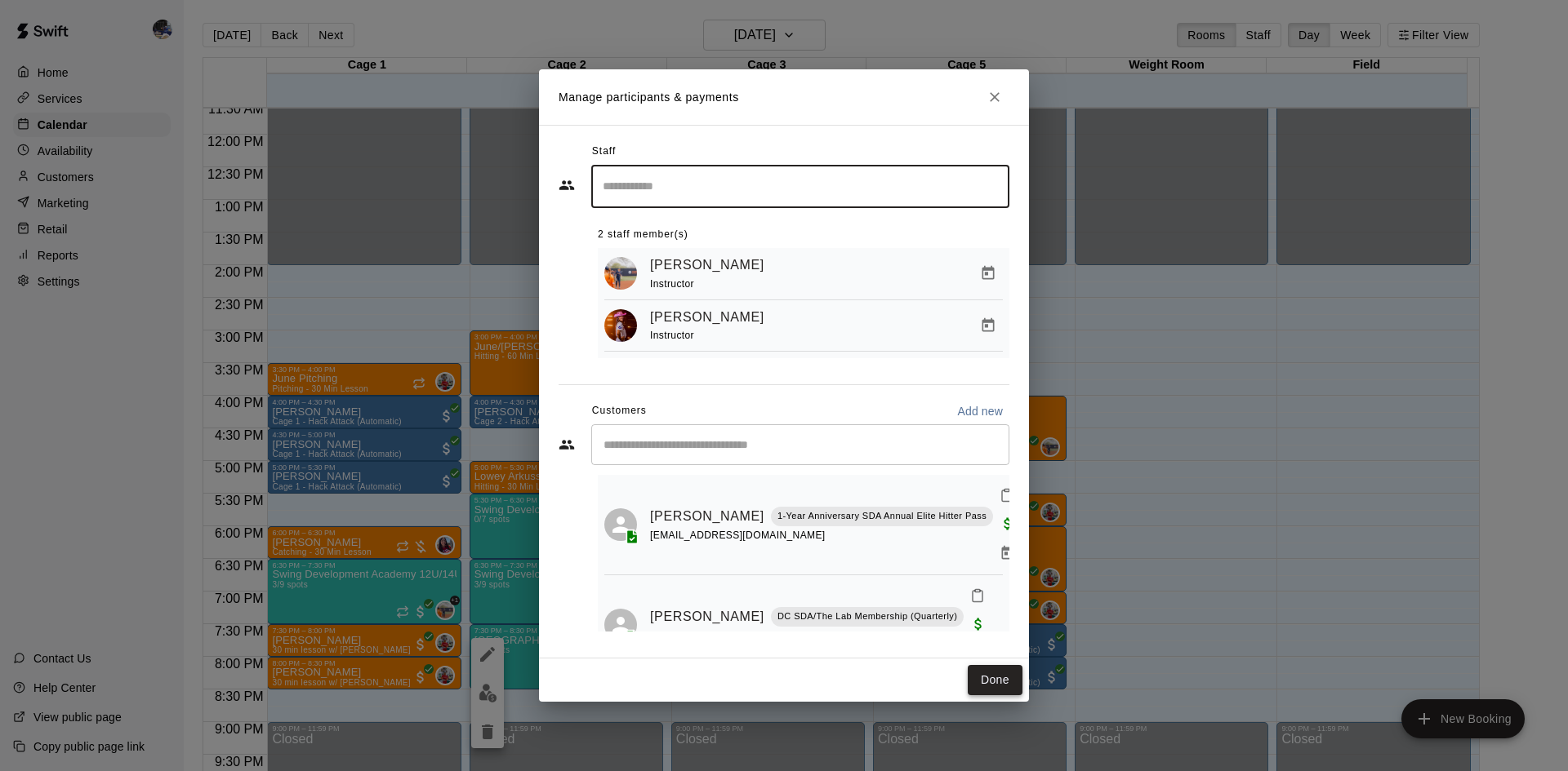
click at [997, 685] on button "Done" at bounding box center [995, 680] width 54 height 30
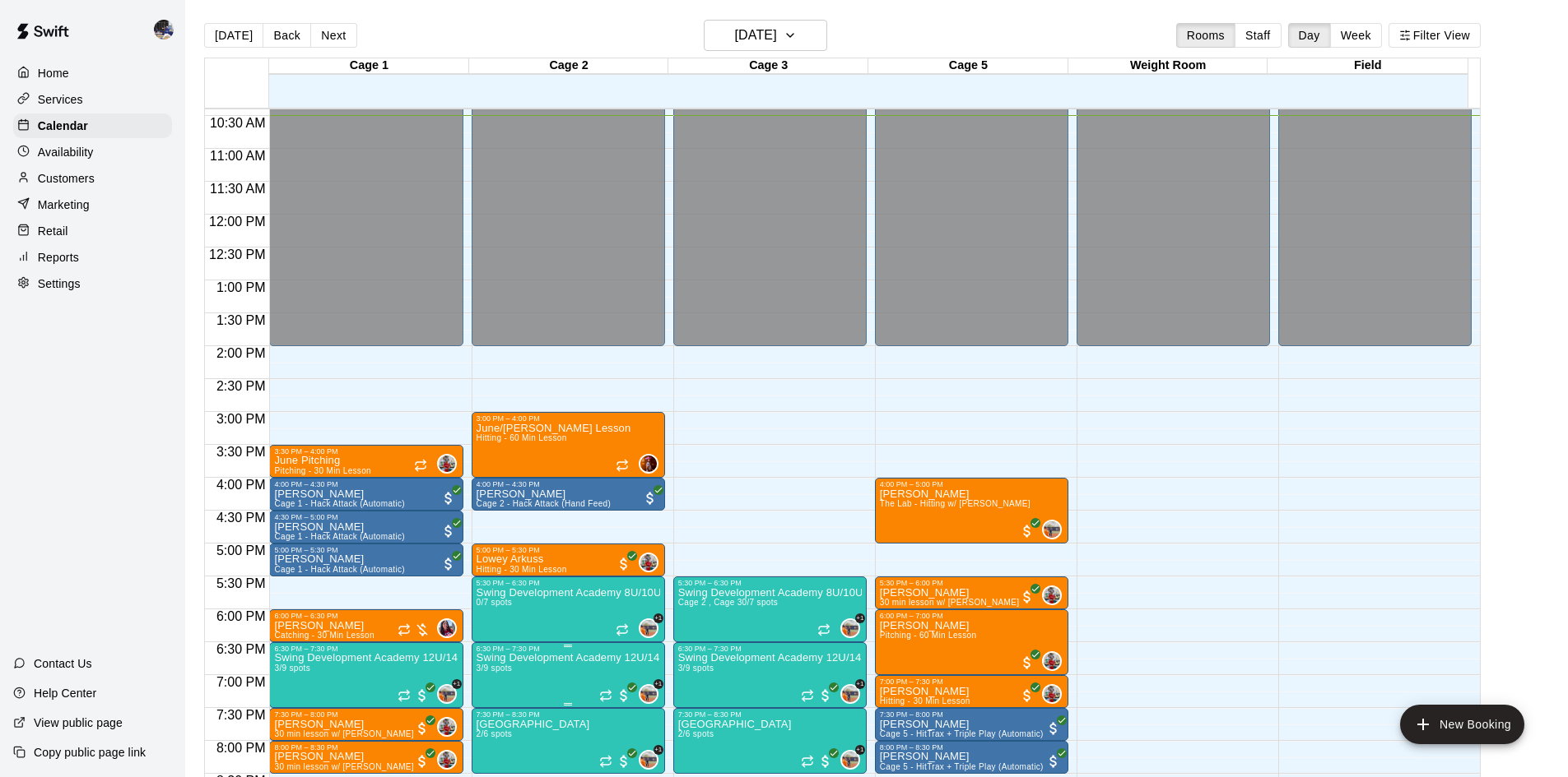
scroll to position [682, 0]
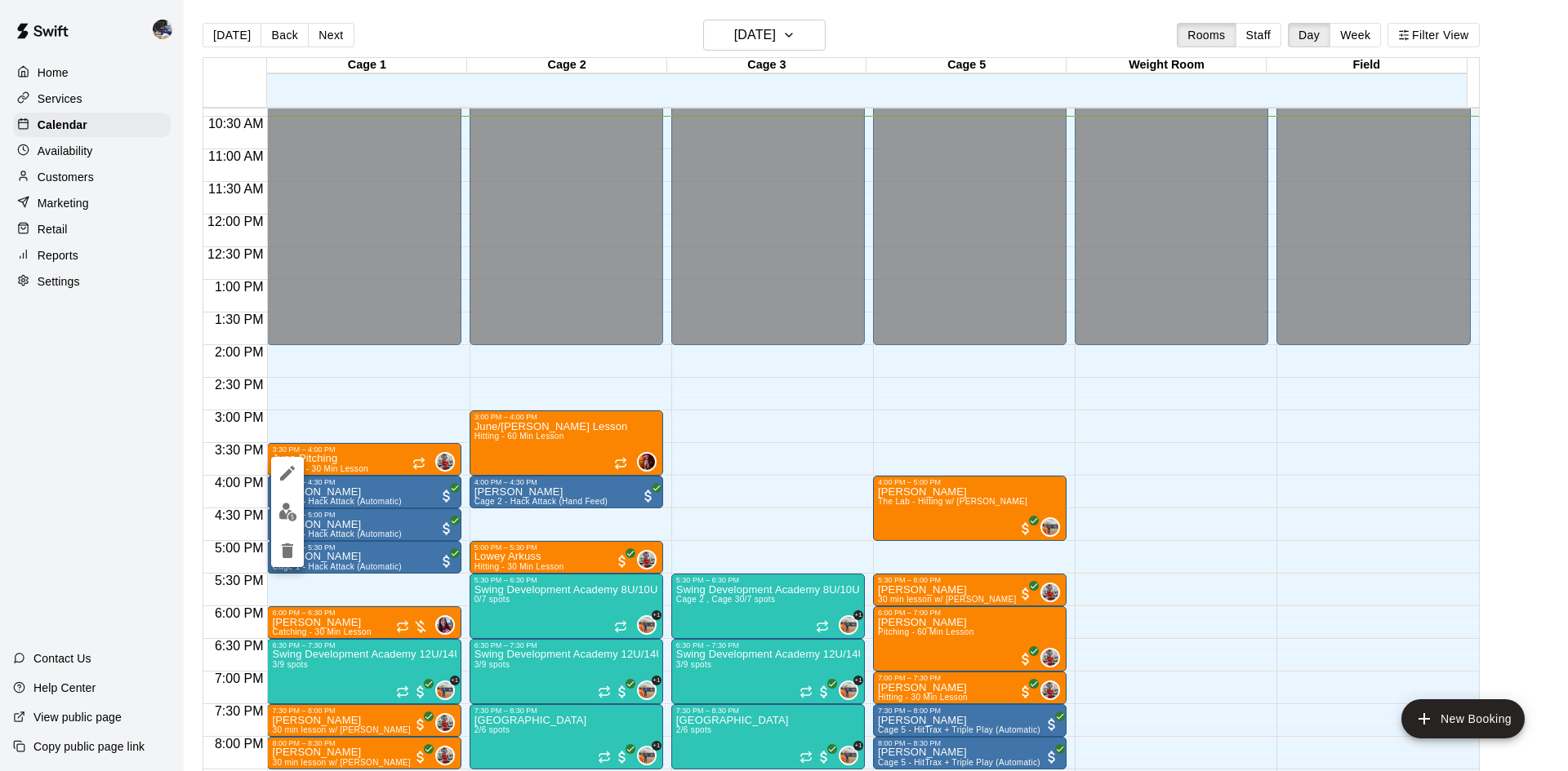
click at [291, 504] on img "edit" at bounding box center [287, 512] width 19 height 19
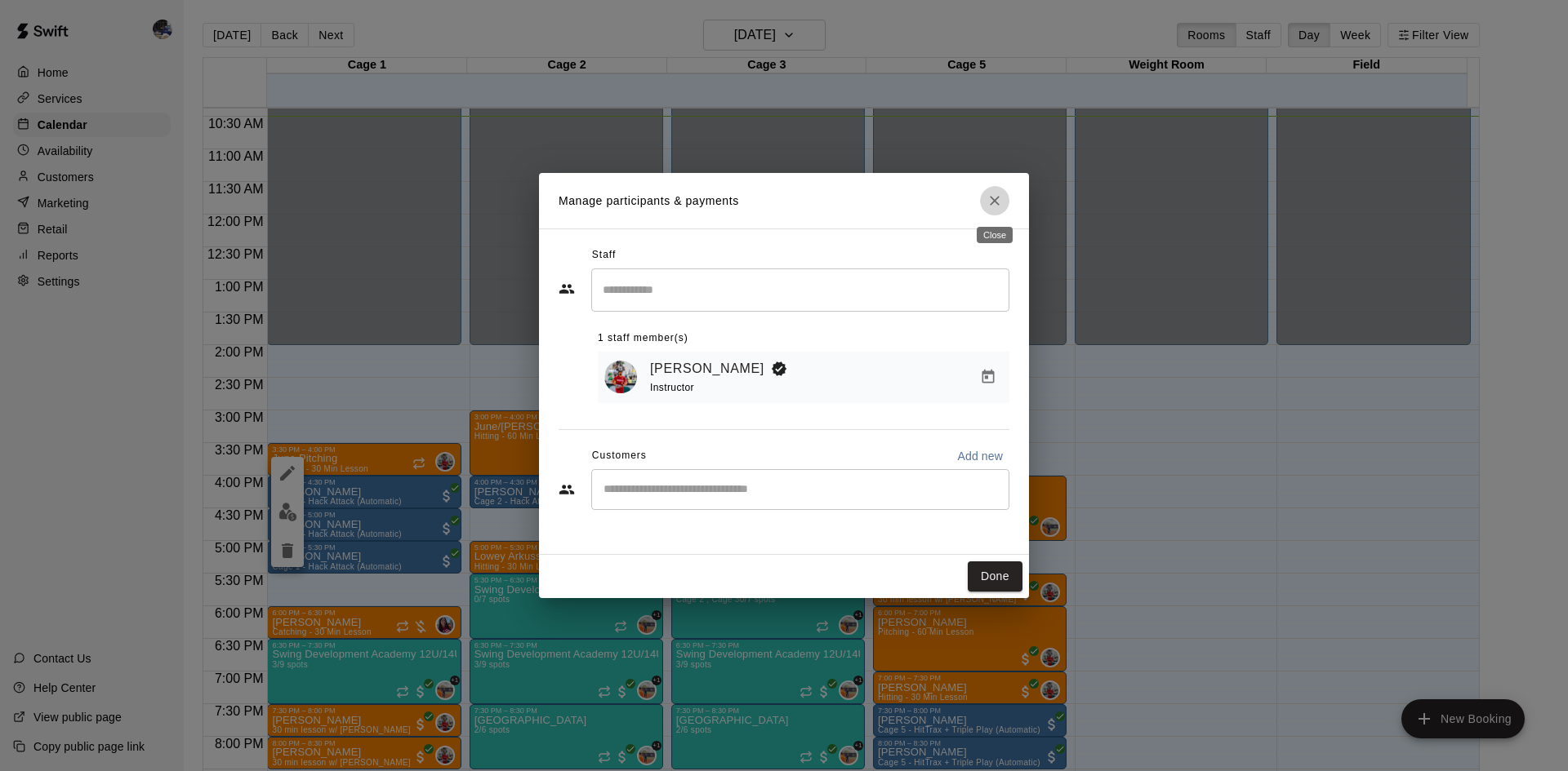
click at [995, 202] on icon "Close" at bounding box center [994, 201] width 9 height 9
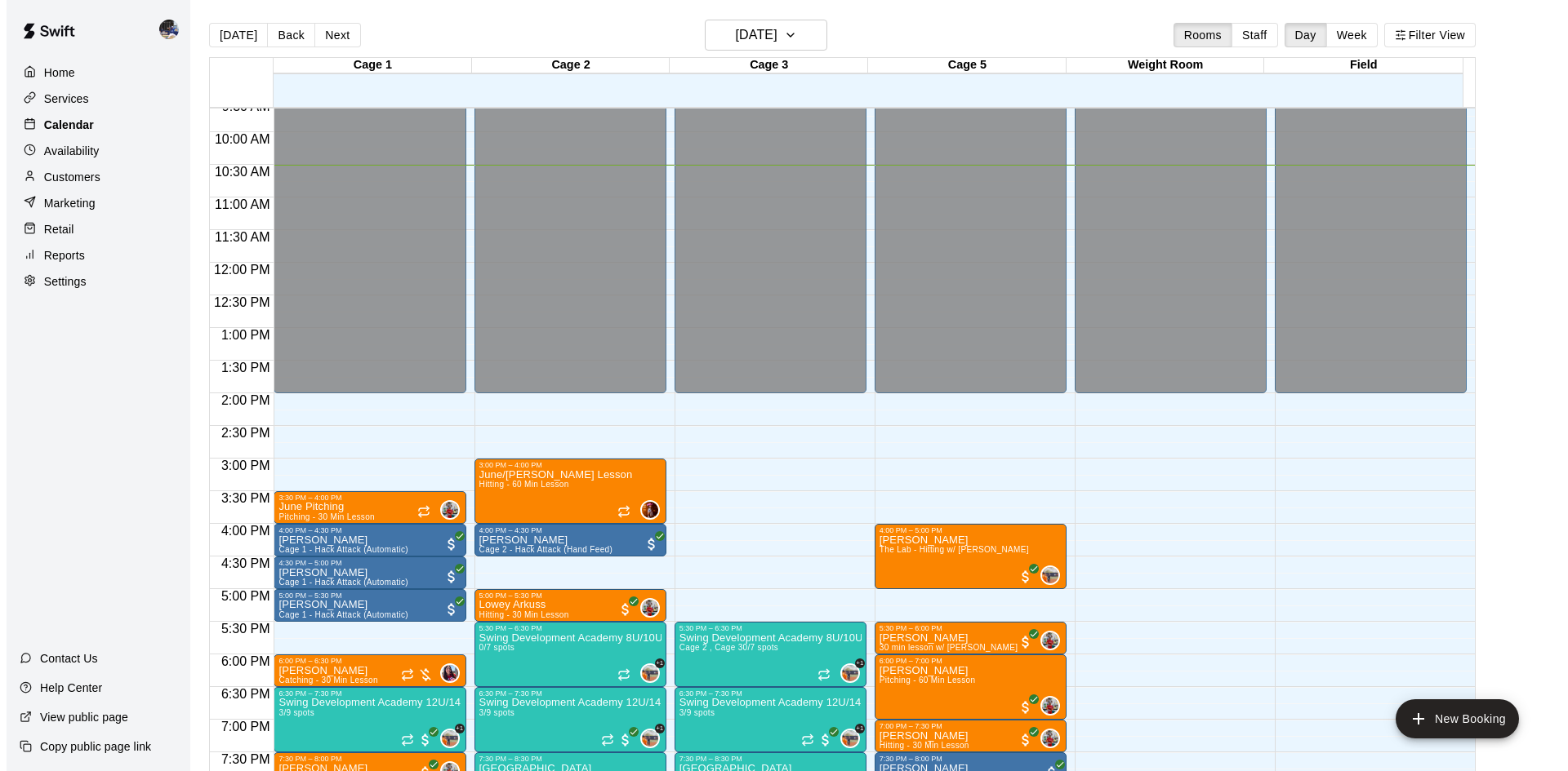
scroll to position [628, 0]
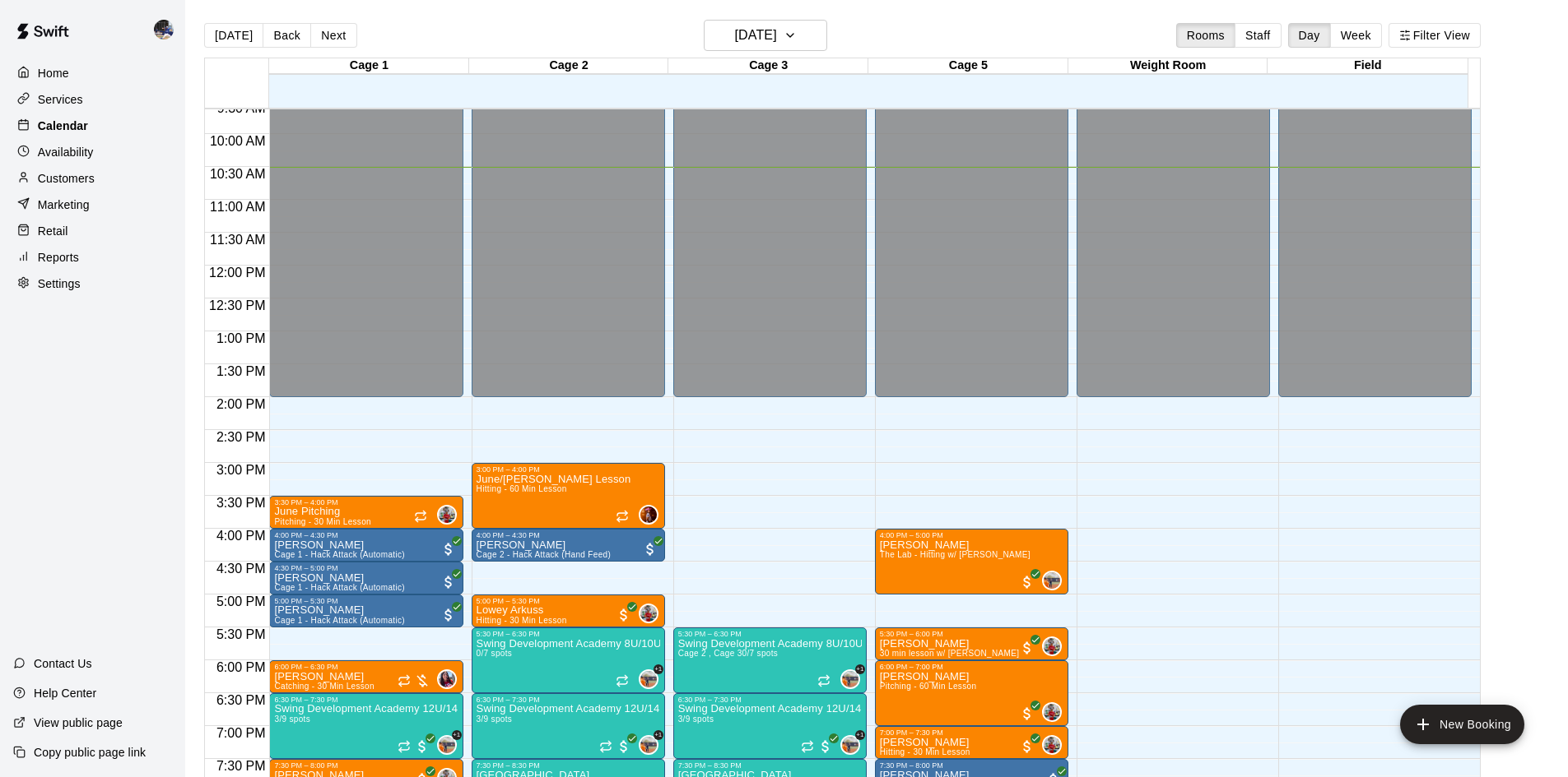
click at [82, 131] on p "Calendar" at bounding box center [62, 125] width 50 height 16
click at [84, 79] on div "Home" at bounding box center [93, 73] width 159 height 25
